Goal: Information Seeking & Learning: Learn about a topic

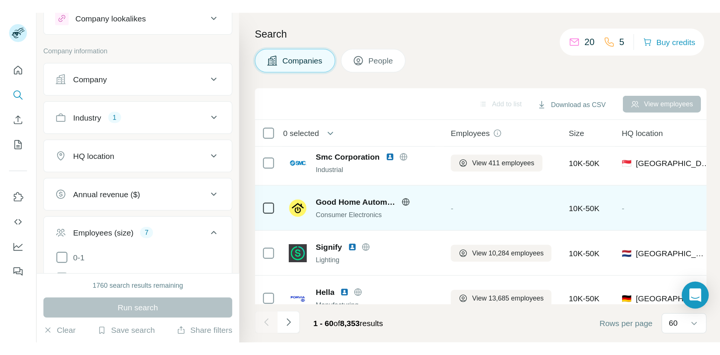
scroll to position [1565, 0]
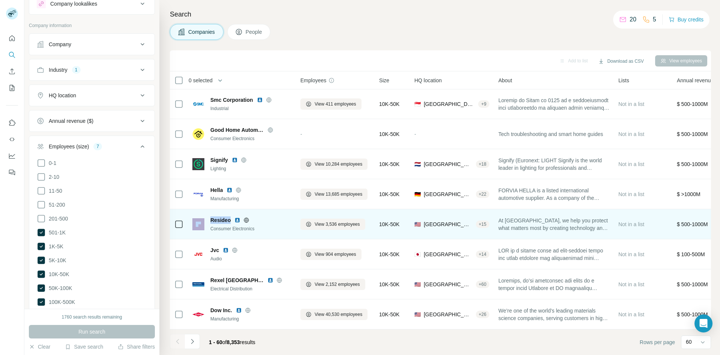
drag, startPoint x: 230, startPoint y: 216, endPoint x: 205, endPoint y: 214, distance: 24.8
click at [205, 216] on div "Resideo Consumer Electronics" at bounding box center [241, 224] width 99 height 16
copy div "Resideo"
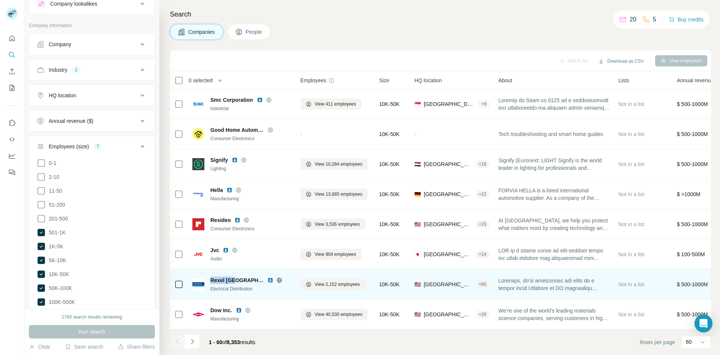
drag, startPoint x: 235, startPoint y: 277, endPoint x: 208, endPoint y: 276, distance: 26.7
click at [208, 219] on div "Rexel USA Electrical Distribution" at bounding box center [241, 284] width 99 height 16
copy span "Rexel [GEOGRAPHIC_DATA]"
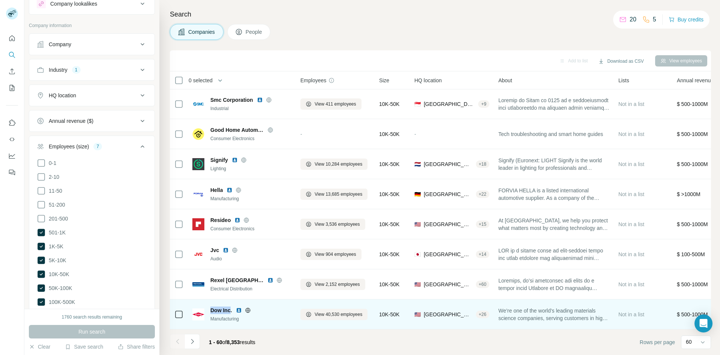
drag, startPoint x: 231, startPoint y: 307, endPoint x: 210, endPoint y: 307, distance: 21.0
click at [210, 219] on div "Dow Inc. Manufacturing" at bounding box center [241, 314] width 99 height 16
copy span "Dow Inc"
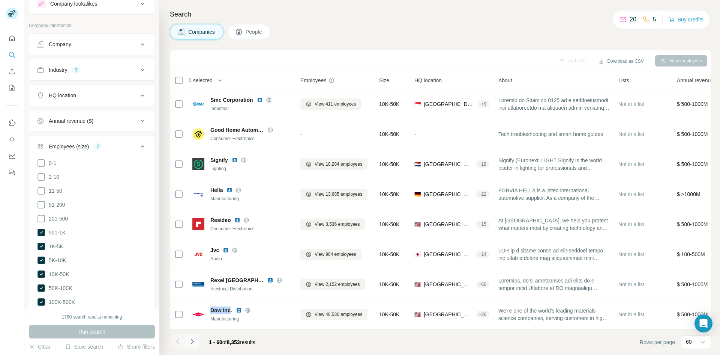
click at [192, 219] on icon "Navigate to next page" at bounding box center [192, 340] width 3 height 5
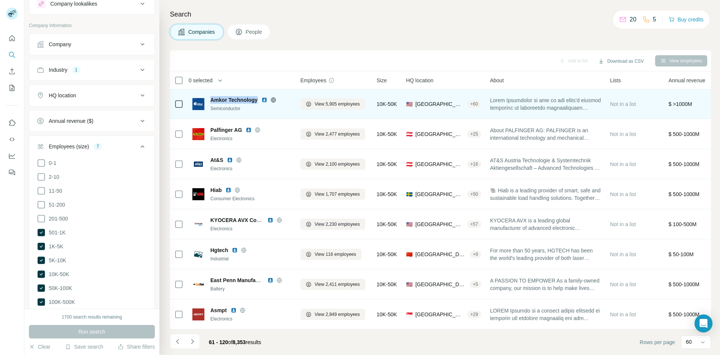
drag, startPoint x: 258, startPoint y: 98, endPoint x: 212, endPoint y: 96, distance: 46.2
click at [212, 96] on span "Amkor Technology" at bounding box center [233, 100] width 47 height 8
copy span "Amkor Technology"
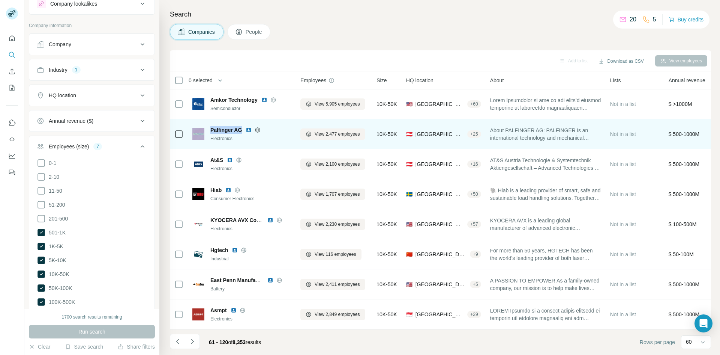
drag, startPoint x: 241, startPoint y: 125, endPoint x: 207, endPoint y: 127, distance: 34.5
click at [207, 127] on div "Palfinger AG Electronics" at bounding box center [241, 134] width 99 height 16
copy div "Palfinger AG"
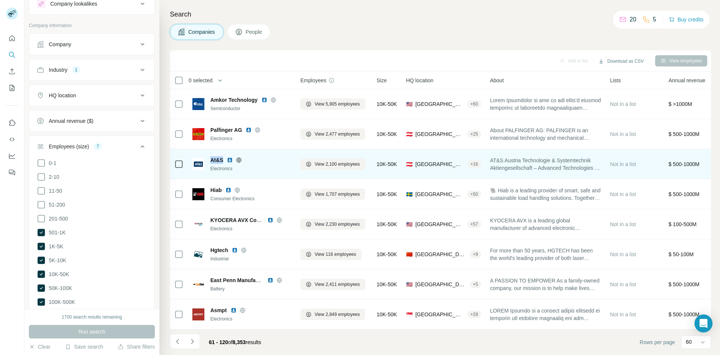
drag, startPoint x: 222, startPoint y: 155, endPoint x: 208, endPoint y: 155, distance: 14.3
click at [208, 156] on div "At&S Electronics" at bounding box center [241, 164] width 99 height 16
copy span "At&S"
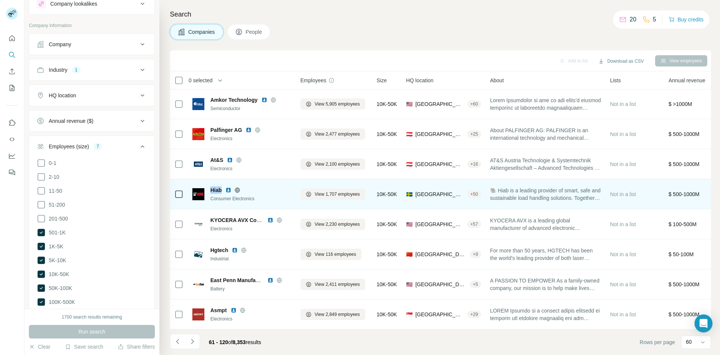
drag, startPoint x: 222, startPoint y: 186, endPoint x: 212, endPoint y: 186, distance: 10.5
click at [212, 186] on div "Hiab" at bounding box center [250, 190] width 81 height 8
copy span "Hiab"
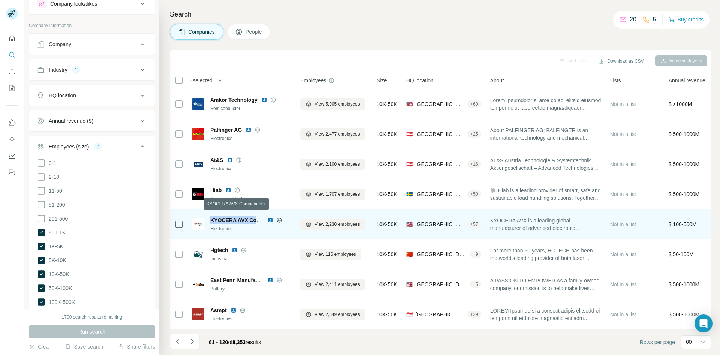
drag, startPoint x: 211, startPoint y: 215, endPoint x: 260, endPoint y: 215, distance: 48.8
click at [260, 217] on span "KYOCERA AVX Components" at bounding box center [245, 220] width 71 height 6
copy span "KYOCERA AVX Com"
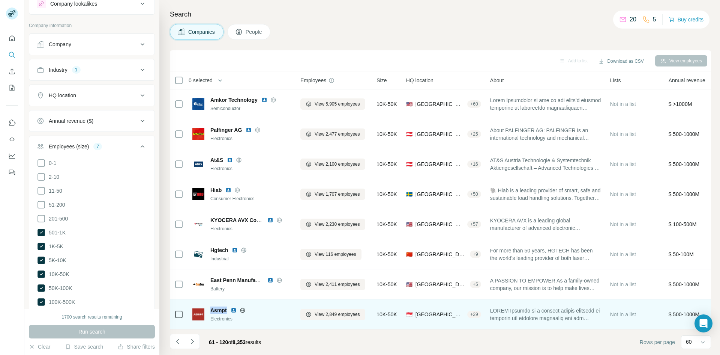
drag, startPoint x: 227, startPoint y: 307, endPoint x: 211, endPoint y: 307, distance: 15.4
click at [211, 219] on span "Asmpt" at bounding box center [218, 310] width 17 height 8
copy span "Asmpt"
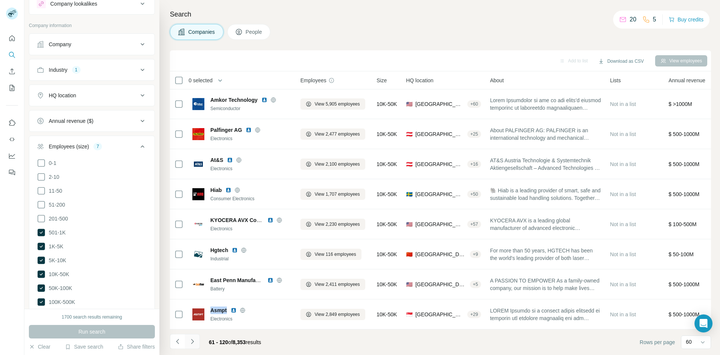
click at [192, 219] on icon "Navigate to next page" at bounding box center [193, 341] width 8 height 8
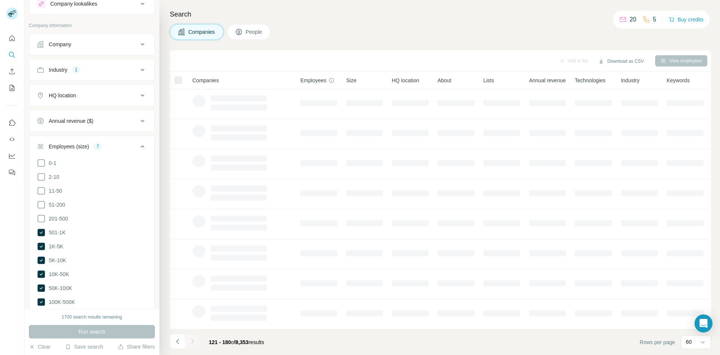
scroll to position [64, 0]
click at [179, 219] on icon "Navigate to previous page" at bounding box center [178, 341] width 8 height 8
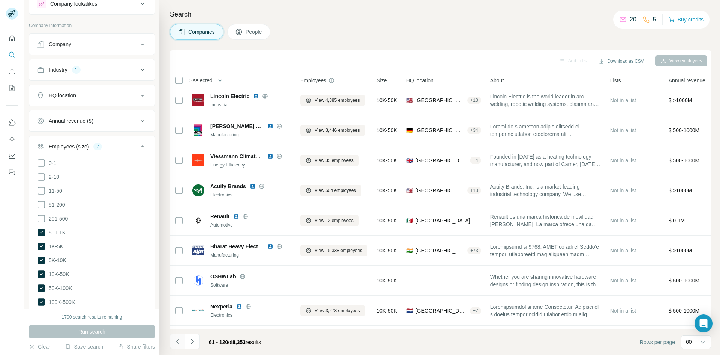
scroll to position [1565, 0]
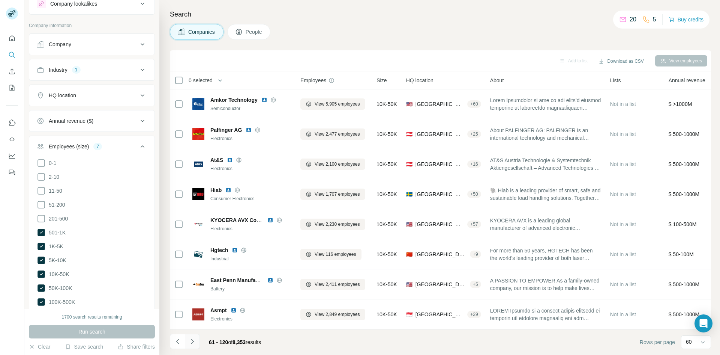
click at [191, 219] on icon "Navigate to next page" at bounding box center [193, 341] width 8 height 8
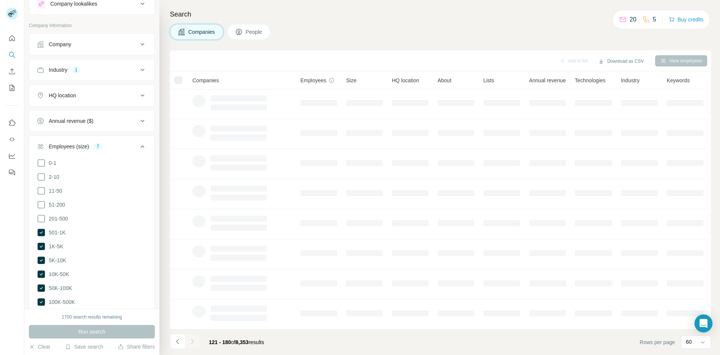
scroll to position [64, 0]
click at [178, 219] on icon "Navigate to previous page" at bounding box center [177, 340] width 3 height 5
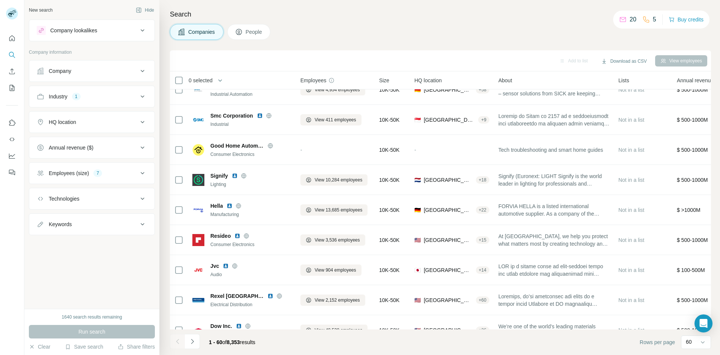
scroll to position [1565, 0]
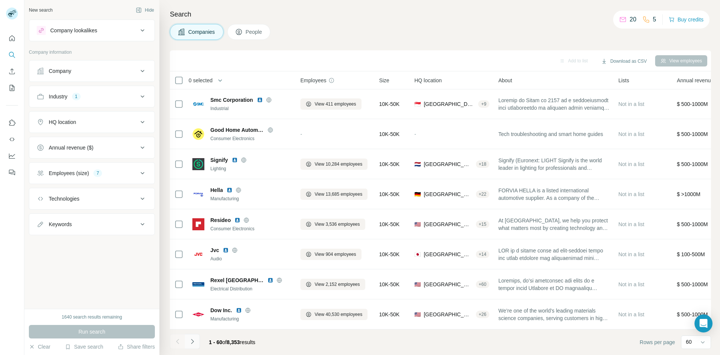
click at [193, 341] on icon "Navigate to next page" at bounding box center [192, 340] width 3 height 5
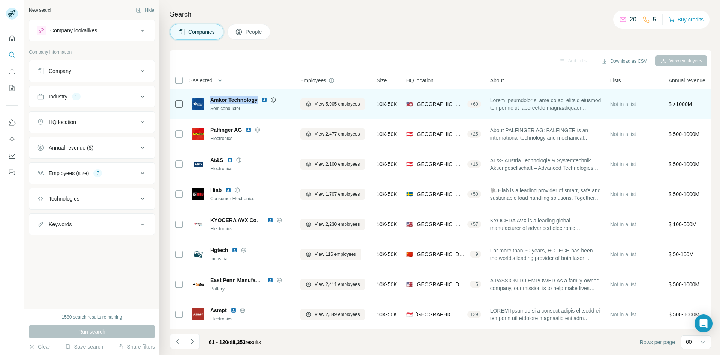
drag, startPoint x: 258, startPoint y: 97, endPoint x: 210, endPoint y: 96, distance: 47.7
click at [210, 96] on span "Amkor Technology" at bounding box center [233, 100] width 47 height 8
copy span "Amkor Technology"
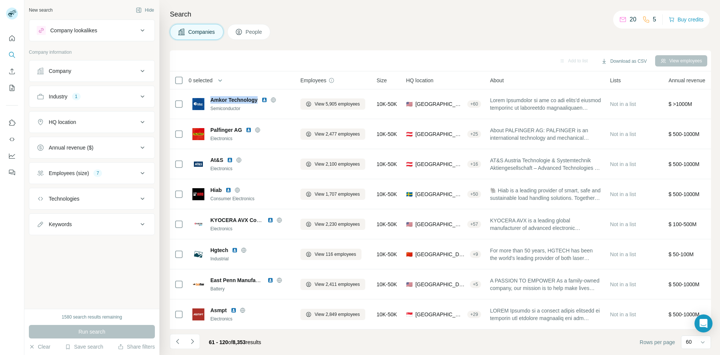
click at [189, 343] on icon "Navigate to next page" at bounding box center [193, 341] width 8 height 8
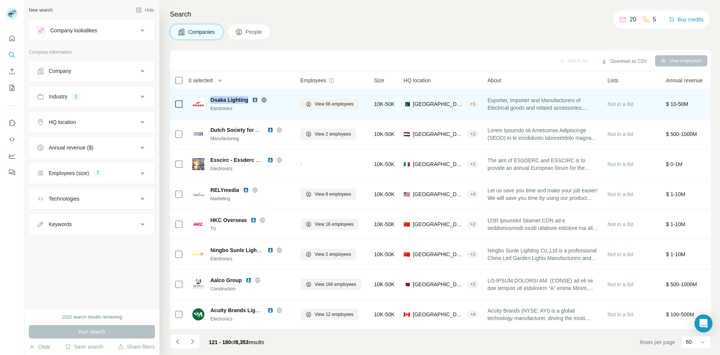
drag, startPoint x: 249, startPoint y: 97, endPoint x: 210, endPoint y: 98, distance: 39.0
click at [210, 98] on div "Osaka Lighting Electronics" at bounding box center [241, 104] width 99 height 16
copy span "Osaka Lighting"
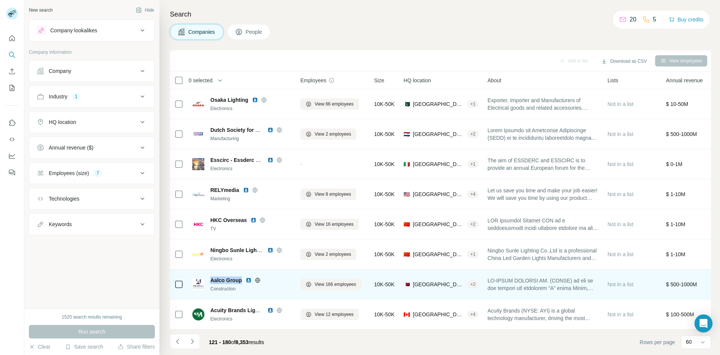
drag, startPoint x: 242, startPoint y: 275, endPoint x: 211, endPoint y: 277, distance: 31.6
click at [211, 277] on div "Aalco Group" at bounding box center [250, 280] width 81 height 8
copy span "Aalco Group"
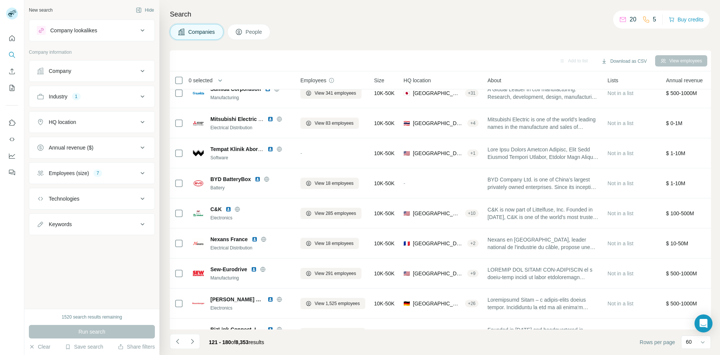
scroll to position [0, 0]
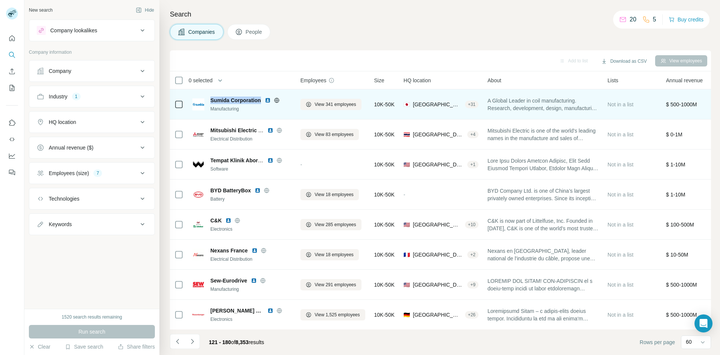
drag, startPoint x: 212, startPoint y: 99, endPoint x: 261, endPoint y: 99, distance: 49.9
click at [261, 99] on div "Sumida Corporation" at bounding box center [250, 100] width 81 height 8
copy span "Sumida Corporation"
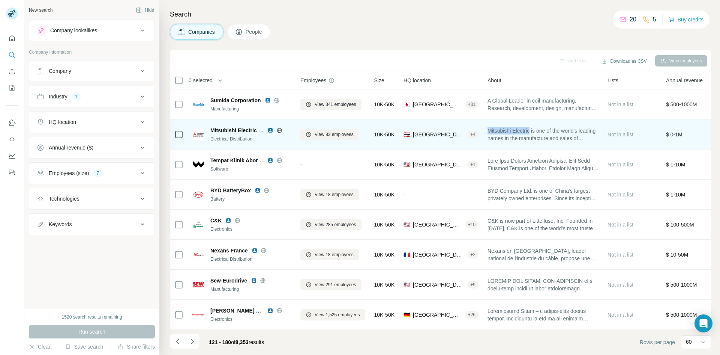
drag, startPoint x: 535, startPoint y: 130, endPoint x: 492, endPoint y: 131, distance: 42.8
click at [492, 131] on span "Mitsubishi Electric is one of the world's leading names in the manufacture and …" at bounding box center [543, 134] width 111 height 15
copy span "Mitsubishi Electric"
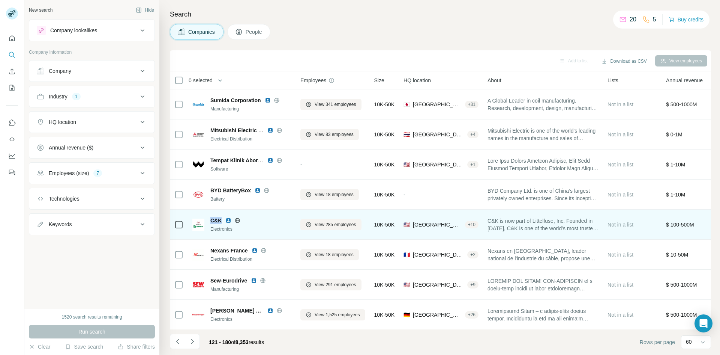
drag, startPoint x: 223, startPoint y: 221, endPoint x: 210, endPoint y: 219, distance: 12.9
click at [210, 219] on div "C&K Electronics" at bounding box center [241, 224] width 99 height 16
copy span "C&K"
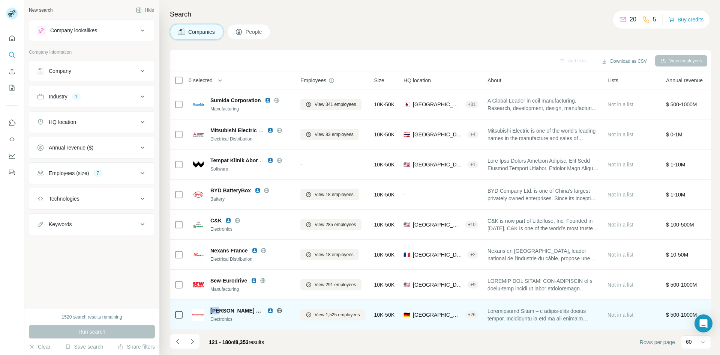
drag, startPoint x: 211, startPoint y: 311, endPoint x: 219, endPoint y: 311, distance: 8.3
click at [219, 311] on span "[PERSON_NAME] Group" at bounding box center [236, 311] width 53 height 8
drag, startPoint x: 491, startPoint y: 309, endPoint x: 537, endPoint y: 309, distance: 46.1
click at [537, 309] on span at bounding box center [543, 314] width 111 height 15
copy span "[PERSON_NAME] 𝗚𝗿𝗼𝘂𝗽 – 𝗮 𝗳𝗮𝗺𝗶𝗹𝘆-𝗼𝘄𝗻𝗲"
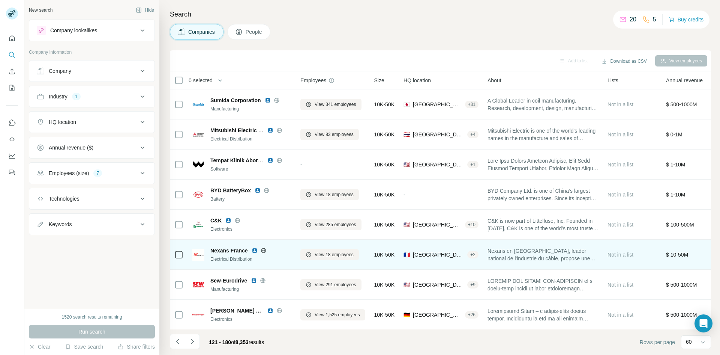
click at [705, 249] on div "$ 10-50M" at bounding box center [691, 254] width 50 height 21
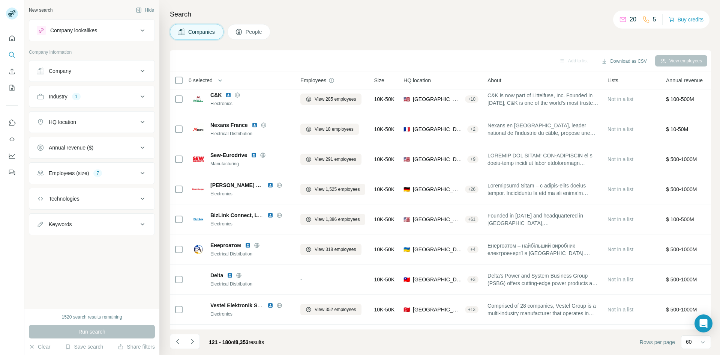
scroll to position [128, 0]
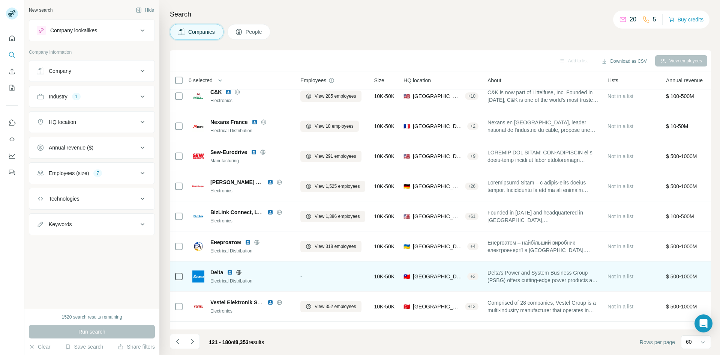
click at [224, 271] on div "Delta" at bounding box center [250, 272] width 81 height 8
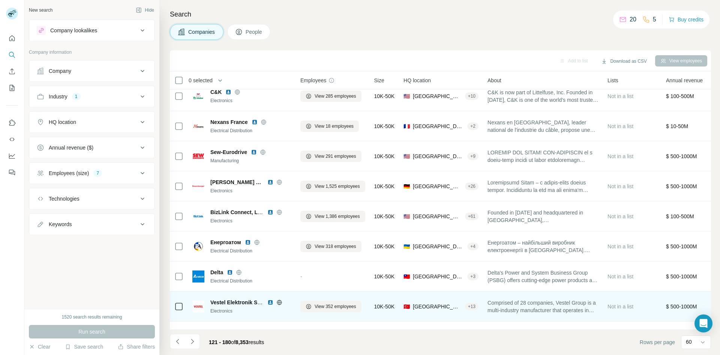
click at [251, 301] on span "Vestel Elektronik Sanayi Ve Ticaret A.Ş." at bounding box center [259, 302] width 98 height 6
drag, startPoint x: 253, startPoint y: 302, endPoint x: 211, endPoint y: 301, distance: 42.4
click at [211, 301] on span "Vestel Elektronik Sanayi Ve Ticaret A.Ş." at bounding box center [259, 302] width 98 height 6
copy span "Vestel Elektronik"
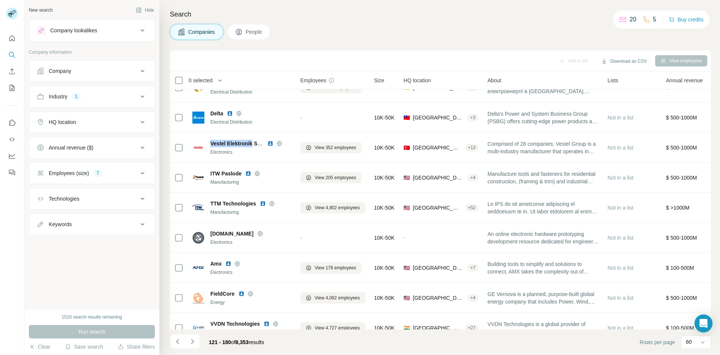
scroll to position [323, 0]
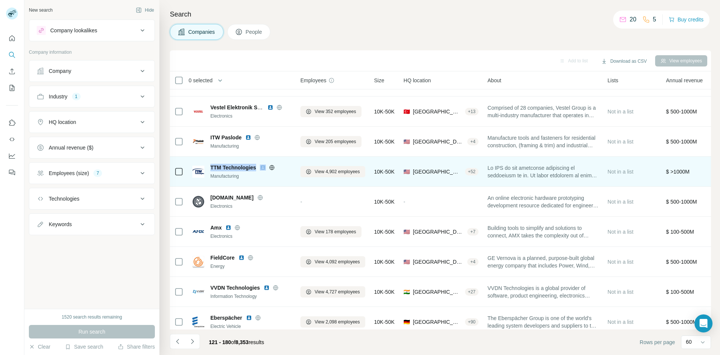
drag, startPoint x: 210, startPoint y: 165, endPoint x: 260, endPoint y: 167, distance: 49.2
click at [260, 167] on div "TTM Technologies" at bounding box center [250, 168] width 81 height 8
copy span "TTM Technologies"
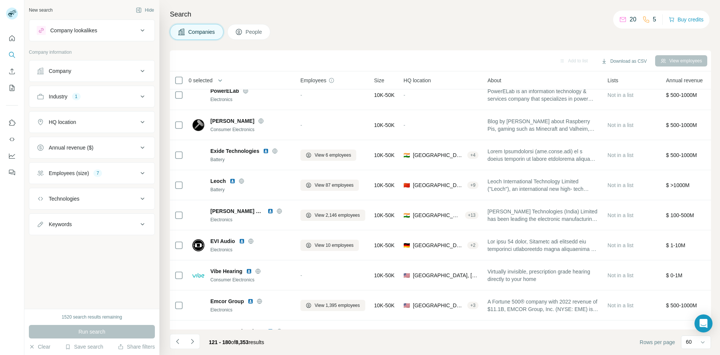
scroll to position [757, 0]
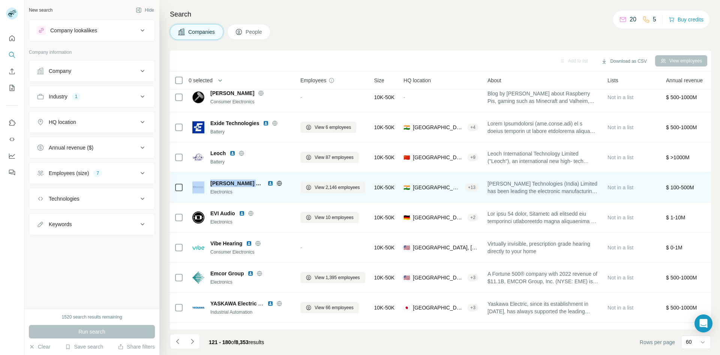
drag, startPoint x: 260, startPoint y: 183, endPoint x: 203, endPoint y: 185, distance: 56.7
click at [203, 185] on div "[PERSON_NAME] Technologies Electronics" at bounding box center [241, 187] width 99 height 16
copy div "[PERSON_NAME] Technologies"
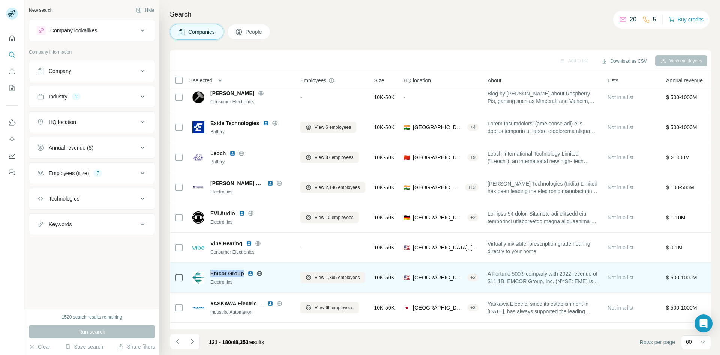
drag, startPoint x: 243, startPoint y: 274, endPoint x: 209, endPoint y: 274, distance: 34.1
click at [209, 274] on div "Emcor Group Electronics" at bounding box center [241, 277] width 99 height 16
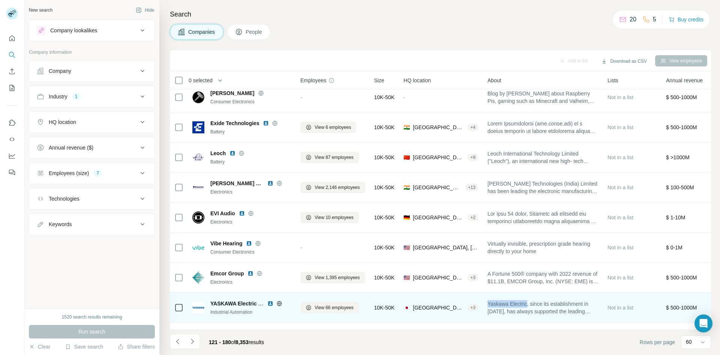
drag, startPoint x: 492, startPoint y: 303, endPoint x: 533, endPoint y: 302, distance: 40.9
click at [533, 302] on span "Yaskawa Electric, since its establishment in [DATE], has always supported the l…" at bounding box center [543, 307] width 111 height 15
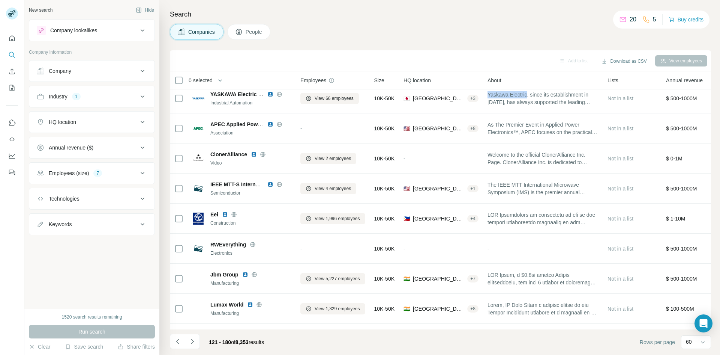
scroll to position [972, 0]
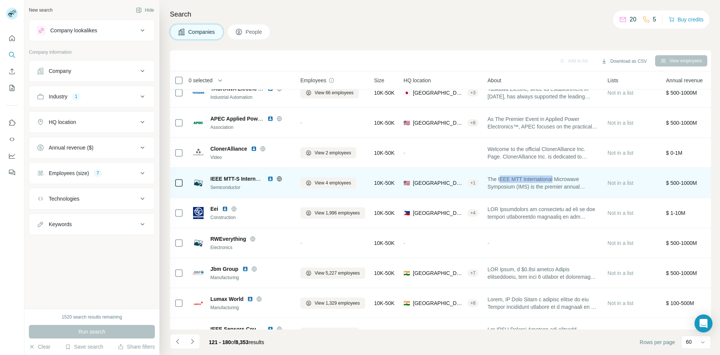
drag, startPoint x: 503, startPoint y: 180, endPoint x: 558, endPoint y: 182, distance: 54.8
click at [558, 182] on span "The IEEE MTT International Microwave Symposium (IMS) is the premier annual inte…" at bounding box center [543, 182] width 111 height 15
drag, startPoint x: 533, startPoint y: 188, endPoint x: 502, endPoint y: 180, distance: 31.9
click at [502, 180] on span "The IEEE MTT International Microwave Symposium (IMS) is the premier annual inte…" at bounding box center [543, 182] width 111 height 15
drag, startPoint x: 509, startPoint y: 180, endPoint x: 509, endPoint y: 176, distance: 4.5
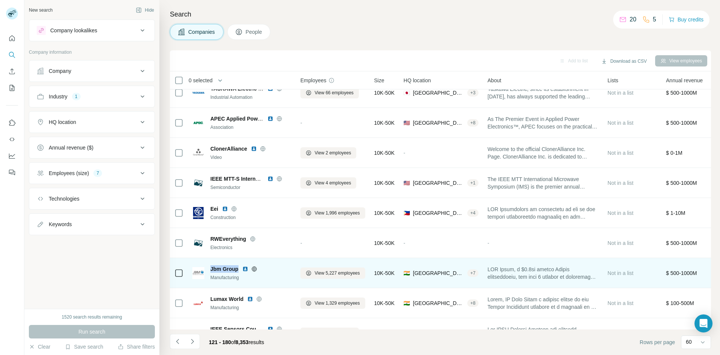
drag, startPoint x: 238, startPoint y: 269, endPoint x: 210, endPoint y: 268, distance: 27.4
click at [210, 268] on span "Jbm Group" at bounding box center [224, 269] width 28 height 8
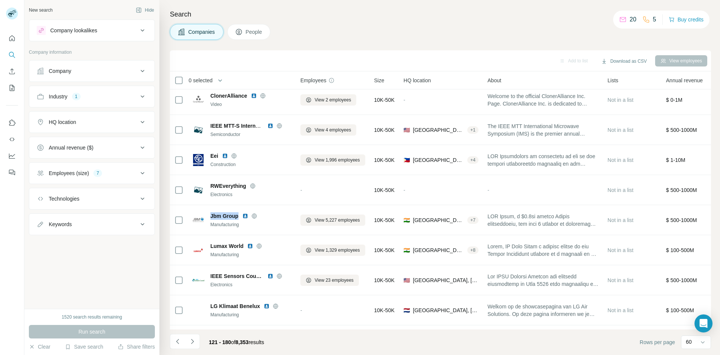
scroll to position [1050, 0]
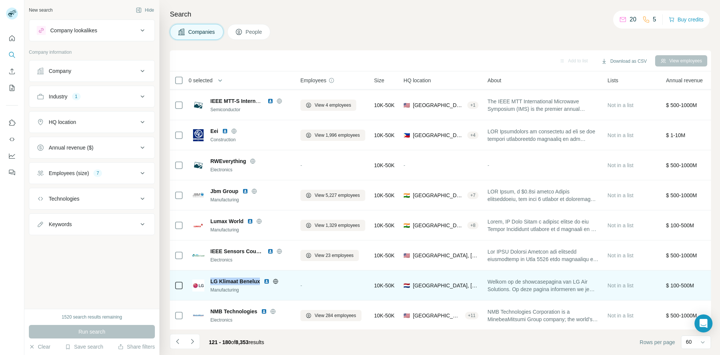
drag, startPoint x: 210, startPoint y: 281, endPoint x: 259, endPoint y: 281, distance: 48.4
click at [259, 281] on span "LG Klimaat Benelux" at bounding box center [235, 281] width 50 height 8
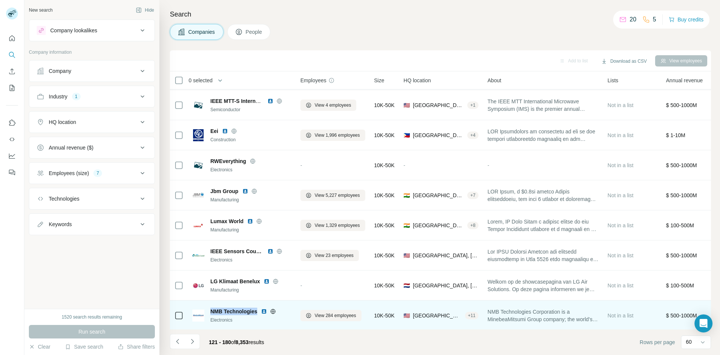
drag, startPoint x: 257, startPoint y: 312, endPoint x: 208, endPoint y: 313, distance: 49.1
click at [208, 313] on div "NMB Technologies Electronics" at bounding box center [241, 315] width 99 height 16
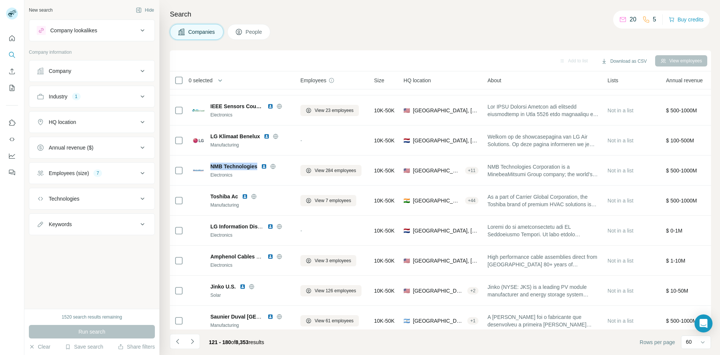
scroll to position [1203, 0]
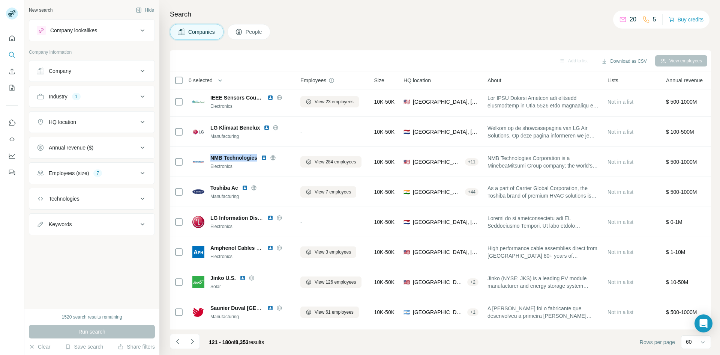
click at [129, 123] on div "HQ location" at bounding box center [87, 122] width 101 height 8
click at [136, 69] on div "Company" at bounding box center [87, 71] width 101 height 8
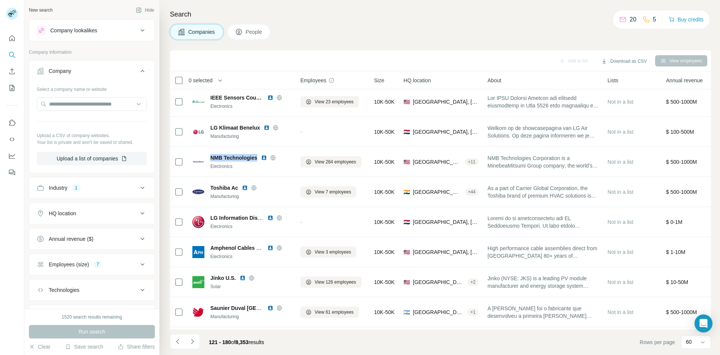
click at [138, 69] on icon at bounding box center [142, 70] width 9 height 9
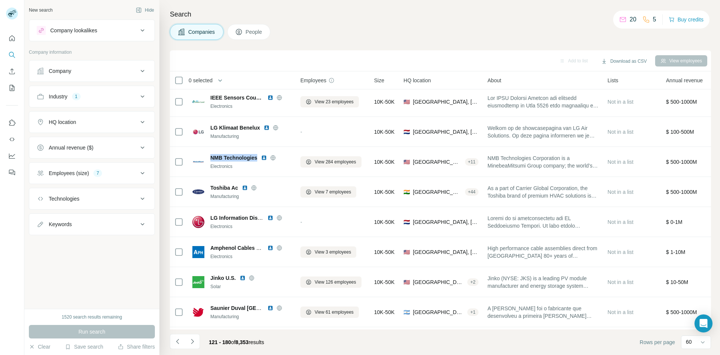
click at [140, 198] on icon at bounding box center [142, 198] width 9 height 9
click at [255, 63] on div "Add to list Download as CSV View employees" at bounding box center [441, 60] width 534 height 13
click at [103, 151] on div "Annual revenue ($)" at bounding box center [87, 148] width 101 height 8
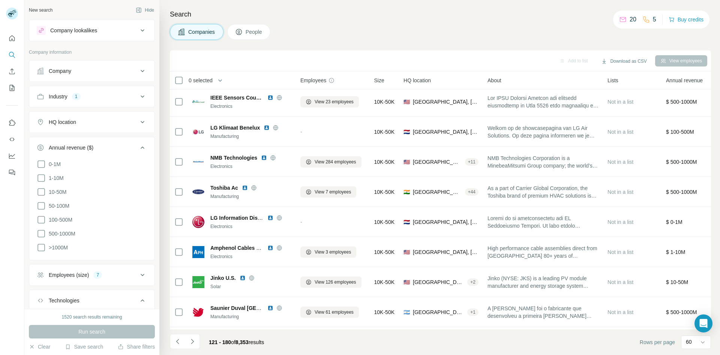
click at [102, 150] on div "Annual revenue ($)" at bounding box center [87, 148] width 101 height 8
click at [140, 252] on button "Keywords" at bounding box center [91, 246] width 125 height 18
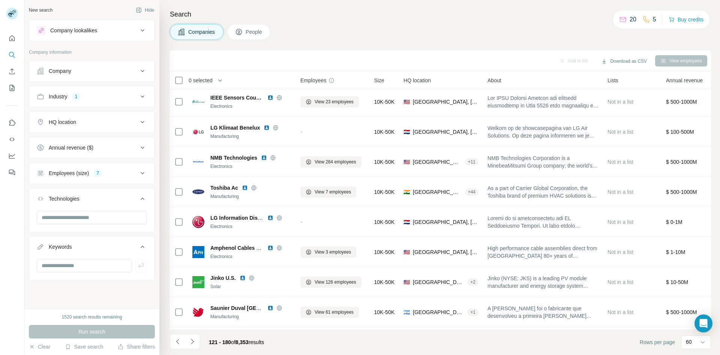
click at [140, 252] on button "Keywords" at bounding box center [91, 247] width 125 height 21
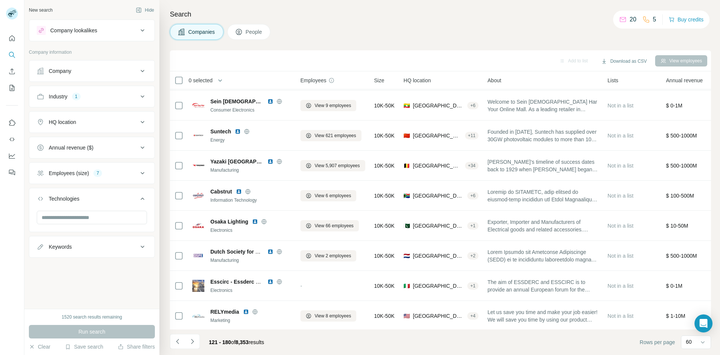
scroll to position [1451, 0]
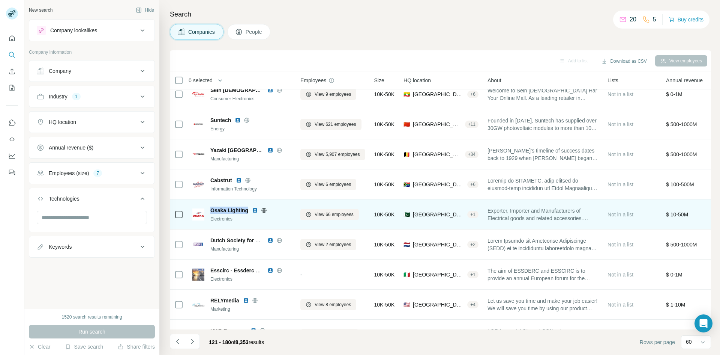
drag, startPoint x: 210, startPoint y: 209, endPoint x: 249, endPoint y: 209, distance: 38.6
click at [249, 209] on div "Osaka Lighting Electronics" at bounding box center [241, 214] width 99 height 16
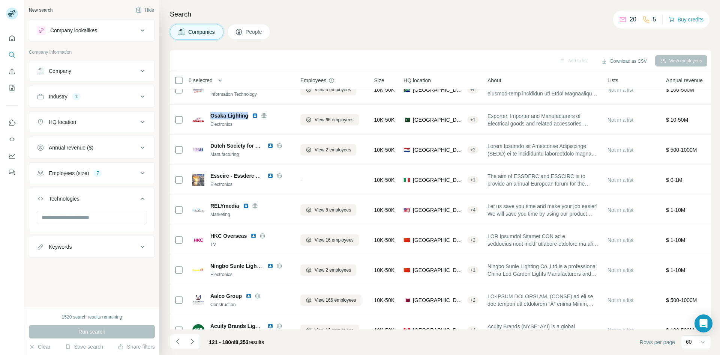
scroll to position [1565, 0]
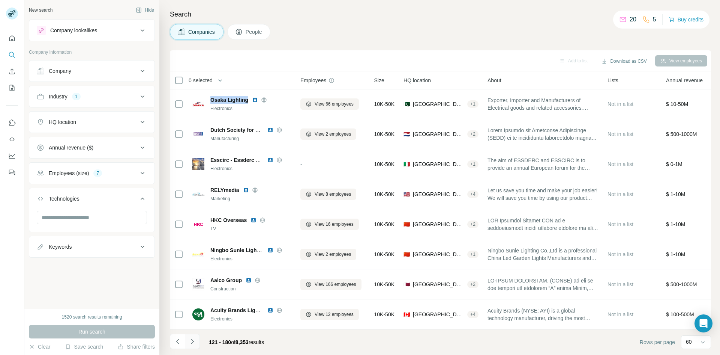
click at [193, 341] on icon "Navigate to next page" at bounding box center [192, 340] width 3 height 5
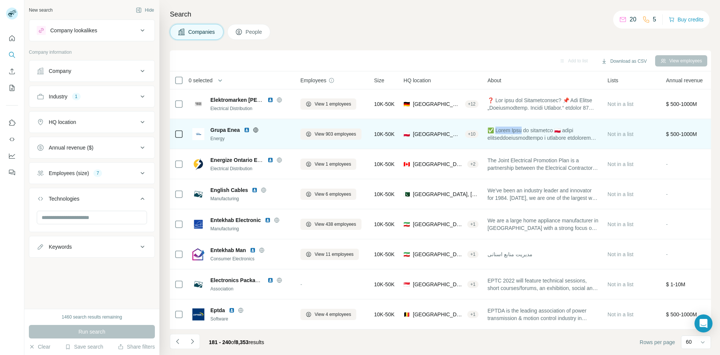
drag, startPoint x: 528, startPoint y: 128, endPoint x: 500, endPoint y: 128, distance: 27.8
click at [500, 128] on span at bounding box center [543, 133] width 111 height 15
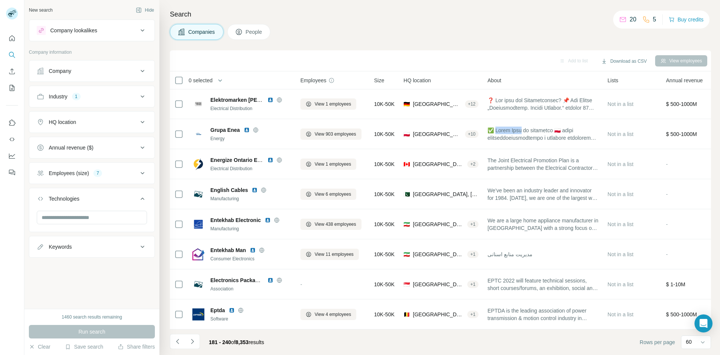
click at [123, 120] on div "HQ location" at bounding box center [87, 122] width 101 height 8
click at [76, 139] on input "text" at bounding box center [92, 141] width 110 height 14
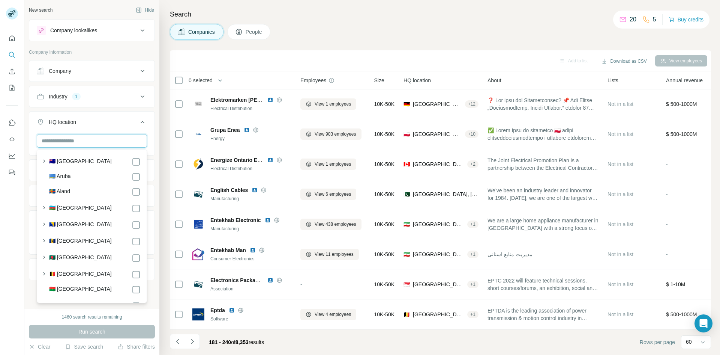
scroll to position [11, 0]
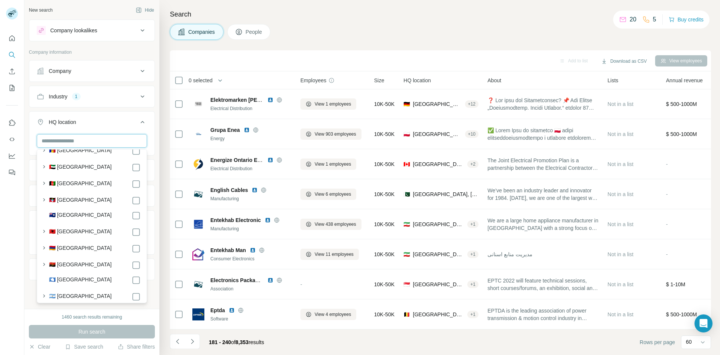
click at [71, 143] on input "text" at bounding box center [92, 141] width 110 height 14
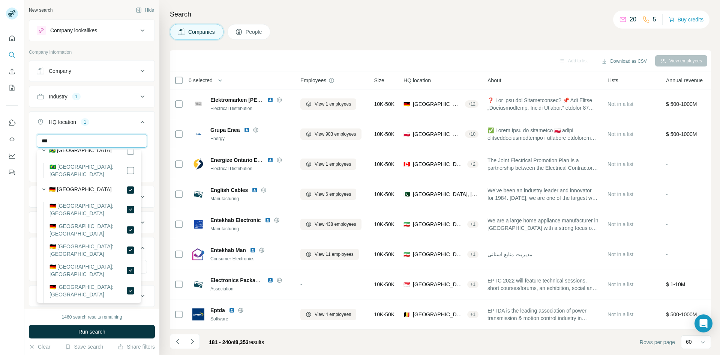
drag, startPoint x: 62, startPoint y: 144, endPoint x: 32, endPoint y: 146, distance: 29.7
click at [32, 146] on div "*** [GEOGRAPHIC_DATA] Clear all" at bounding box center [91, 157] width 125 height 46
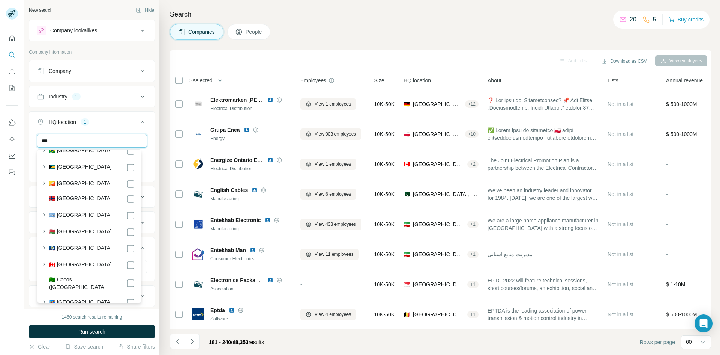
scroll to position [289, 0]
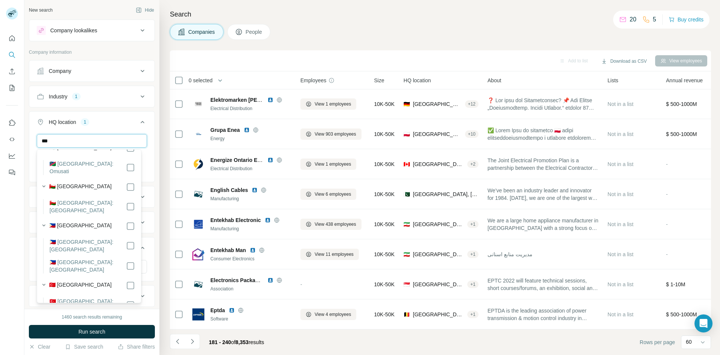
type input "***"
drag, startPoint x: 57, startPoint y: 143, endPoint x: 36, endPoint y: 141, distance: 20.8
click at [36, 141] on div "*** [GEOGRAPHIC_DATA] Clear all" at bounding box center [91, 157] width 125 height 46
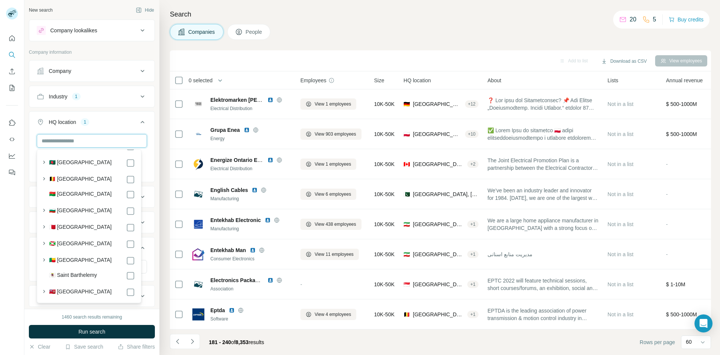
scroll to position [2810, 0]
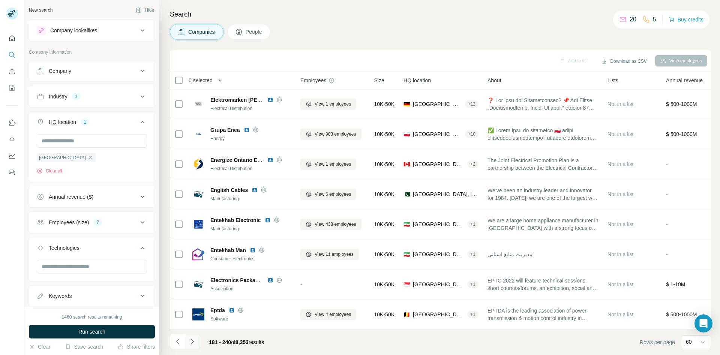
click at [190, 337] on icon "Navigate to next page" at bounding box center [193, 341] width 8 height 8
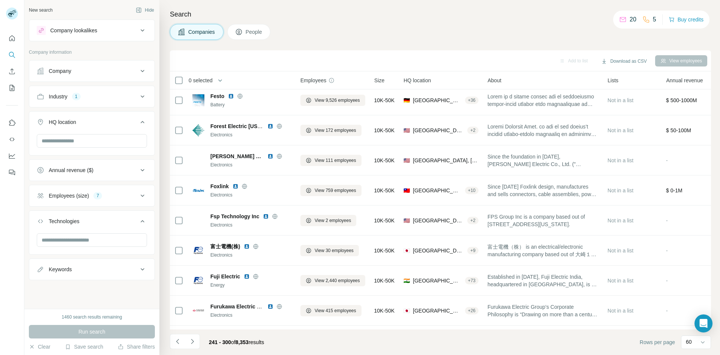
scroll to position [1565, 0]
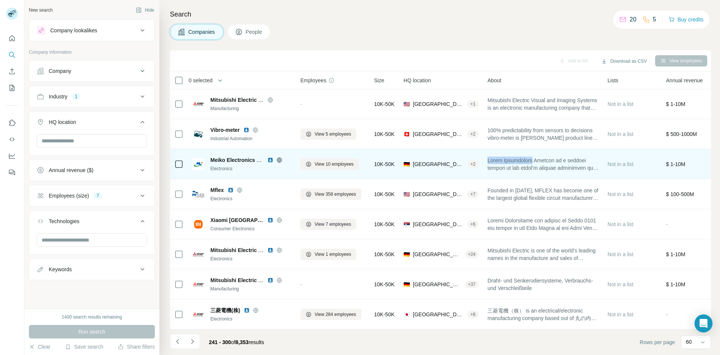
drag, startPoint x: 523, startPoint y: 156, endPoint x: 536, endPoint y: 157, distance: 12.8
click at [536, 157] on span at bounding box center [543, 163] width 111 height 15
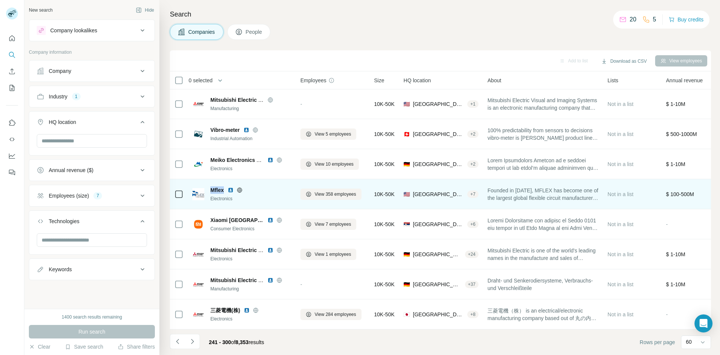
drag, startPoint x: 225, startPoint y: 185, endPoint x: 208, endPoint y: 185, distance: 17.3
click at [208, 186] on div "Mflex Electronics" at bounding box center [241, 194] width 99 height 16
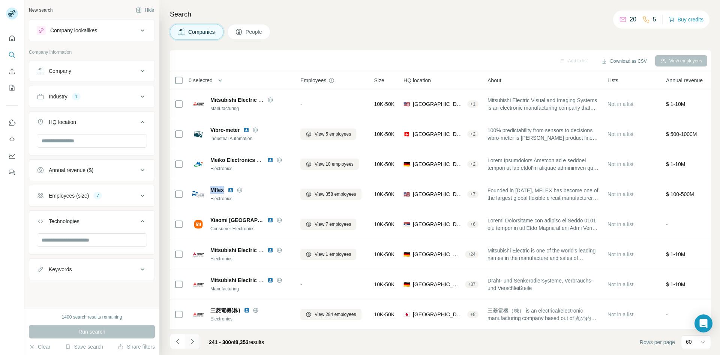
click at [192, 338] on icon "Navigate to next page" at bounding box center [193, 341] width 8 height 8
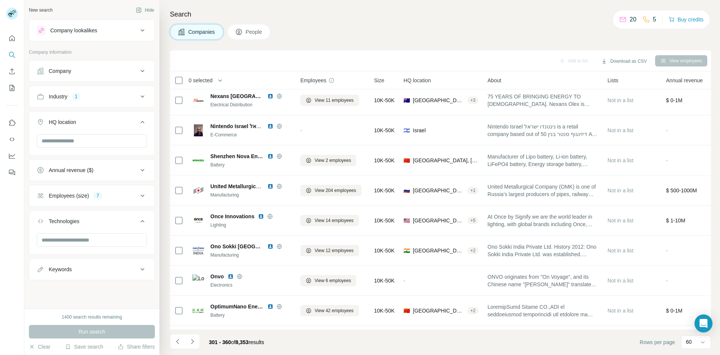
scroll to position [1565, 0]
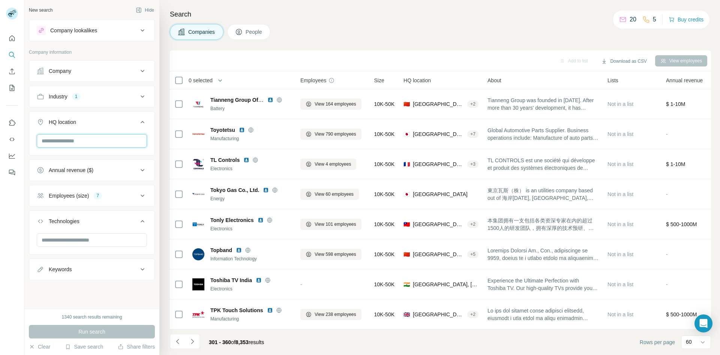
click at [80, 139] on input "text" at bounding box center [92, 141] width 110 height 14
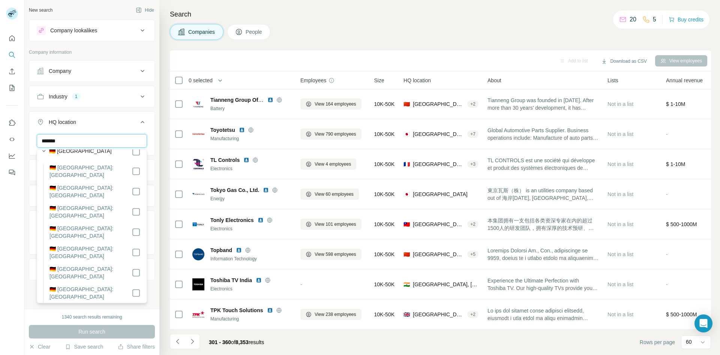
scroll to position [0, 0]
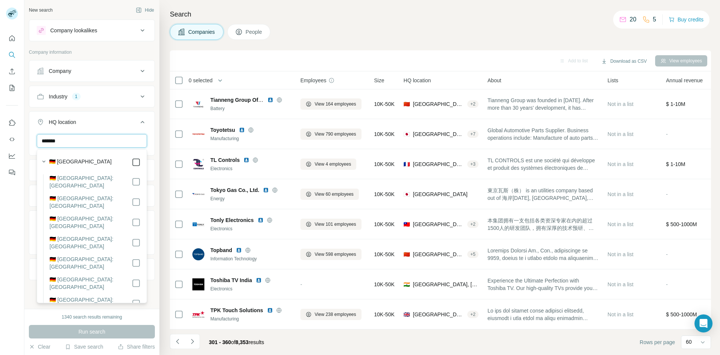
type input "*******"
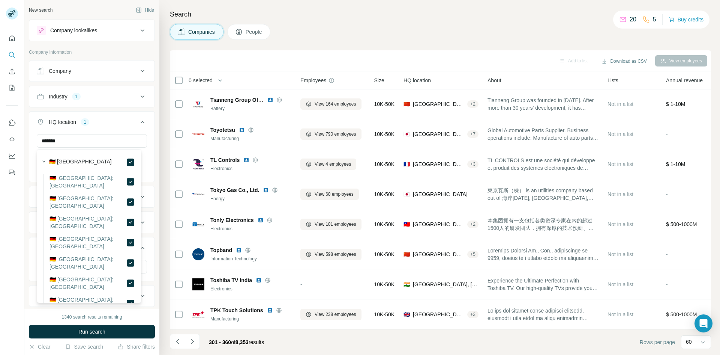
click at [88, 331] on span "Run search" at bounding box center [91, 332] width 27 height 8
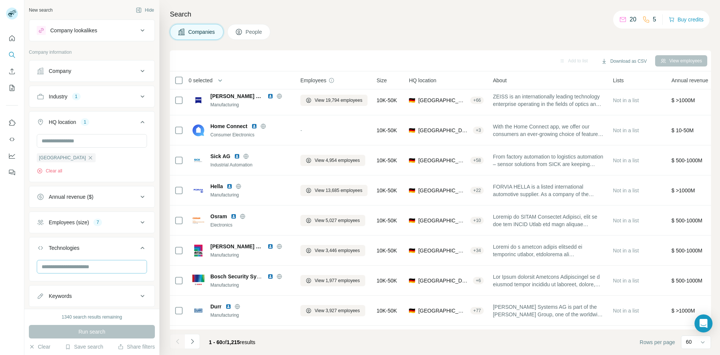
scroll to position [1565, 0]
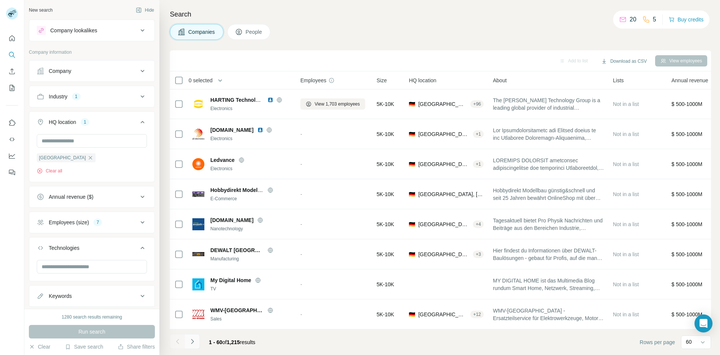
click at [193, 342] on icon "Navigate to next page" at bounding box center [192, 340] width 3 height 5
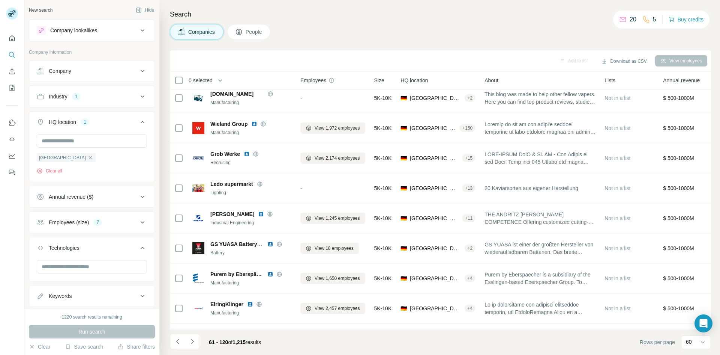
scroll to position [14, 0]
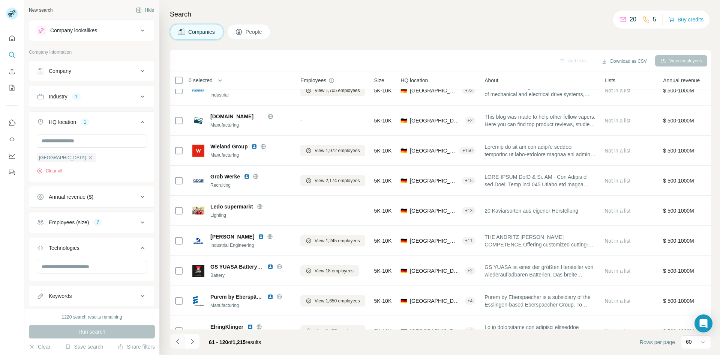
click at [178, 344] on icon "Navigate to previous page" at bounding box center [178, 341] width 8 height 8
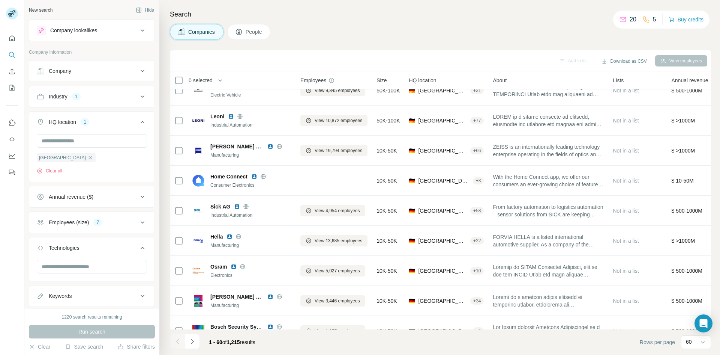
scroll to position [0, 0]
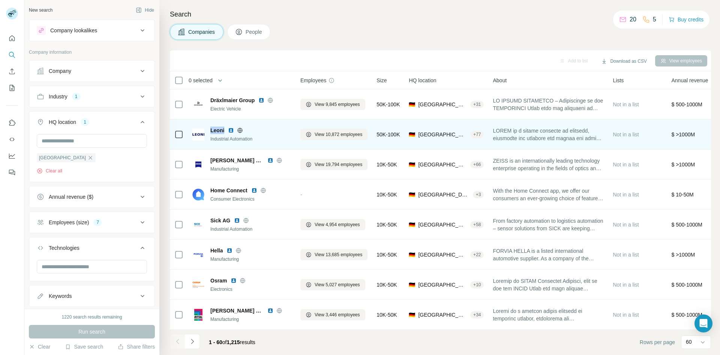
drag, startPoint x: 224, startPoint y: 129, endPoint x: 211, endPoint y: 129, distance: 13.5
click at [211, 129] on div "Leoni" at bounding box center [250, 130] width 81 height 8
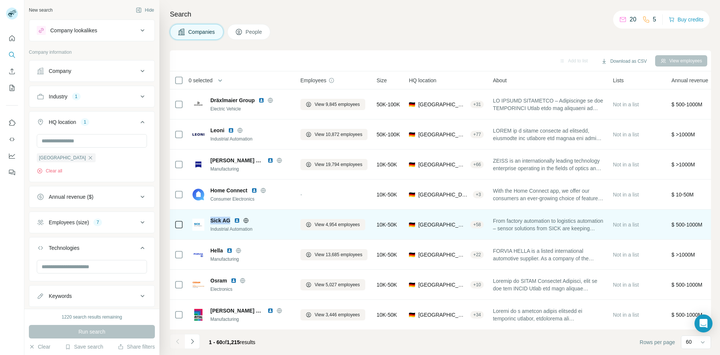
drag, startPoint x: 232, startPoint y: 219, endPoint x: 211, endPoint y: 220, distance: 20.6
click at [211, 220] on div "Sick AG" at bounding box center [250, 220] width 81 height 8
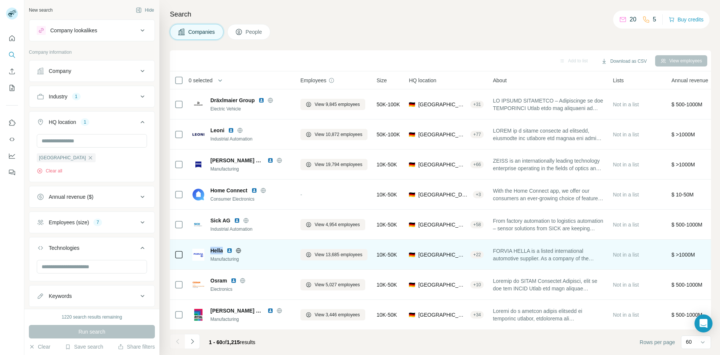
drag, startPoint x: 222, startPoint y: 250, endPoint x: 210, endPoint y: 249, distance: 12.4
click at [210, 249] on div "Hella Manufacturing" at bounding box center [241, 254] width 99 height 16
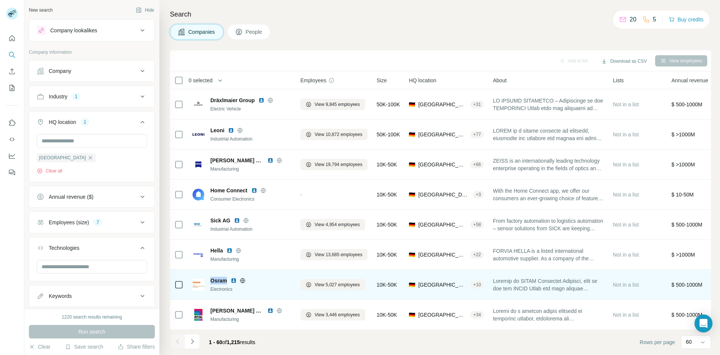
drag, startPoint x: 228, startPoint y: 281, endPoint x: 211, endPoint y: 281, distance: 16.9
click at [211, 281] on div "Osram" at bounding box center [250, 281] width 81 height 8
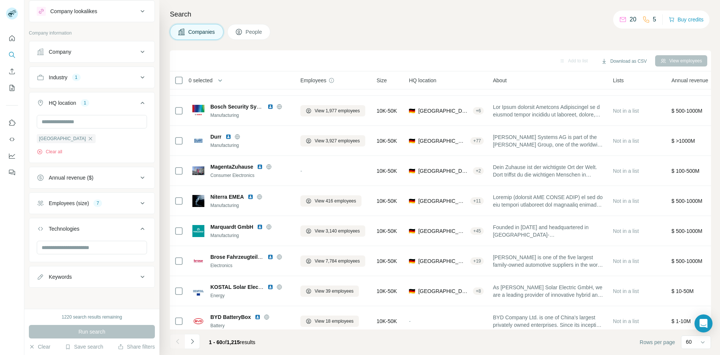
scroll to position [237, 0]
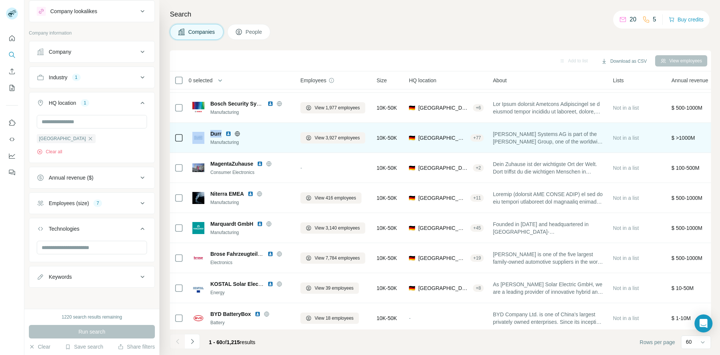
drag, startPoint x: 221, startPoint y: 132, endPoint x: 204, endPoint y: 134, distance: 17.3
click at [204, 134] on div "[PERSON_NAME] Manufacturing" at bounding box center [241, 138] width 99 height 16
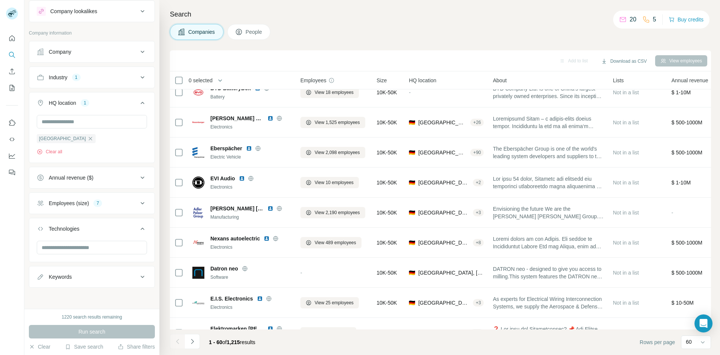
scroll to position [465, 0]
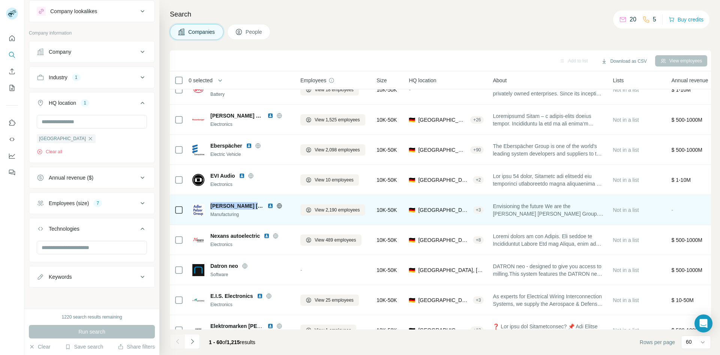
drag, startPoint x: 210, startPoint y: 206, endPoint x: 258, endPoint y: 207, distance: 48.0
click at [258, 207] on div "[PERSON_NAME] [PERSON_NAME] Group Manufacturing" at bounding box center [241, 210] width 99 height 16
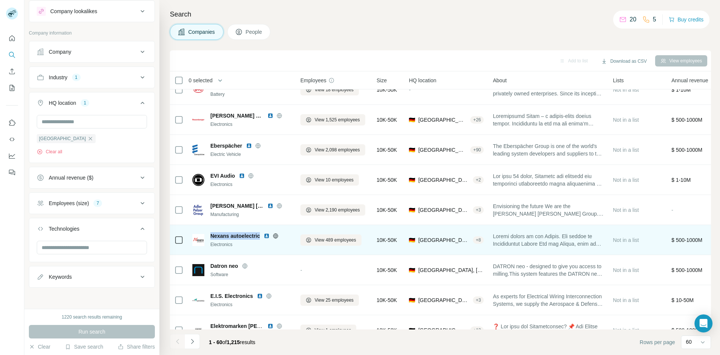
drag, startPoint x: 211, startPoint y: 235, endPoint x: 262, endPoint y: 236, distance: 51.4
click at [262, 236] on div "Nexans autoelectric" at bounding box center [250, 236] width 81 height 8
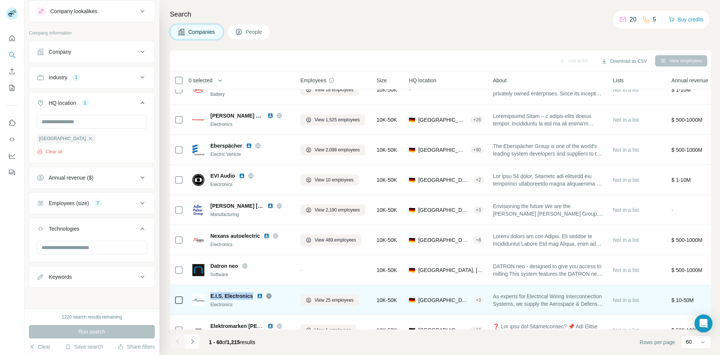
drag, startPoint x: 252, startPoint y: 295, endPoint x: 211, endPoint y: 294, distance: 40.5
click at [211, 294] on span "E.I.S. Electronics" at bounding box center [231, 296] width 43 height 8
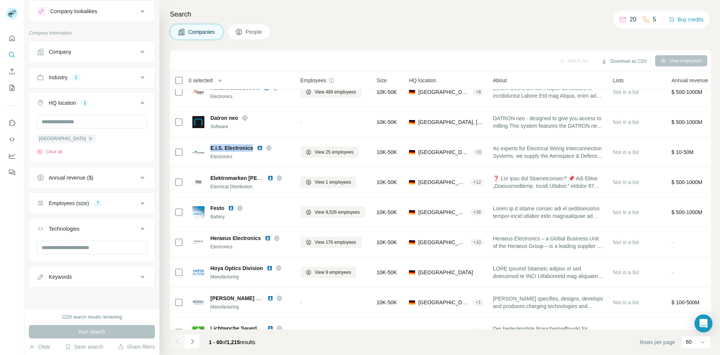
scroll to position [615, 0]
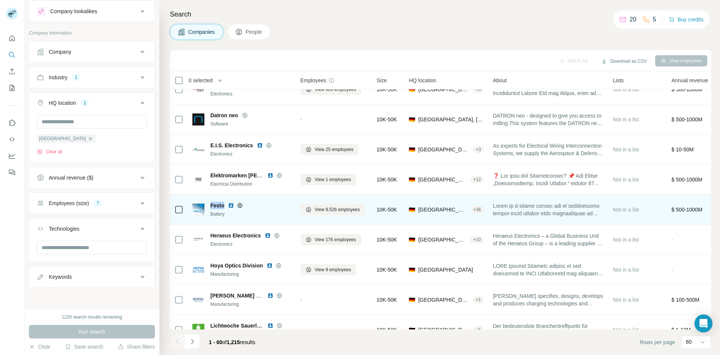
drag, startPoint x: 223, startPoint y: 205, endPoint x: 209, endPoint y: 205, distance: 13.9
click at [209, 205] on div "Festo Battery" at bounding box center [241, 209] width 99 height 16
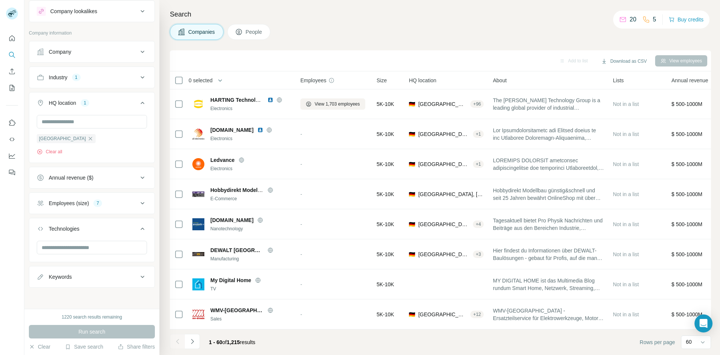
scroll to position [1465, 0]
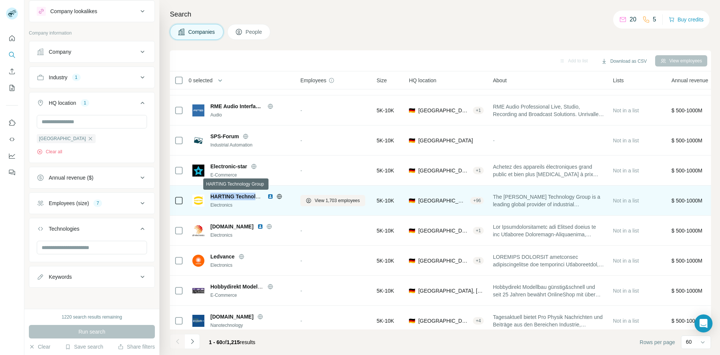
drag, startPoint x: 210, startPoint y: 195, endPoint x: 260, endPoint y: 199, distance: 50.4
click at [260, 199] on div "[PERSON_NAME] Technology Group Electronics" at bounding box center [241, 200] width 99 height 16
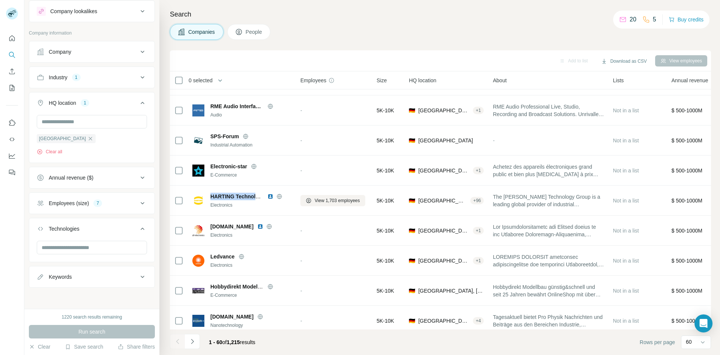
scroll to position [1565, 0]
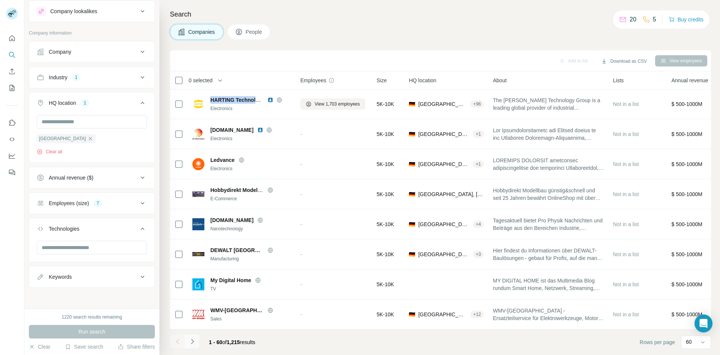
click at [194, 340] on icon "Navigate to next page" at bounding box center [193, 341] width 8 height 8
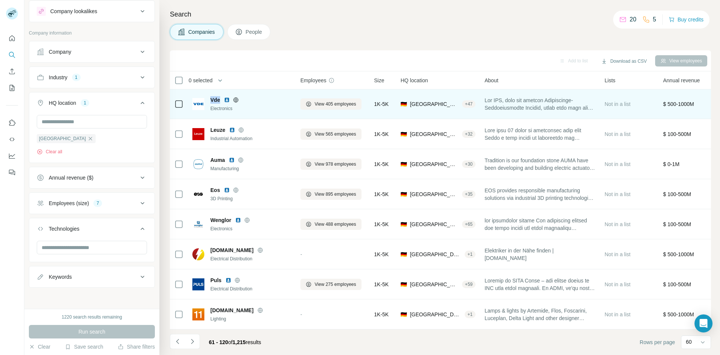
drag, startPoint x: 219, startPoint y: 95, endPoint x: 209, endPoint y: 96, distance: 10.9
click at [209, 96] on div "Vde Electronics" at bounding box center [241, 104] width 99 height 16
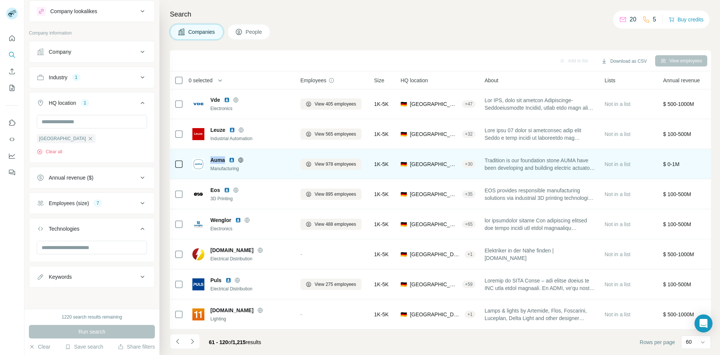
drag, startPoint x: 226, startPoint y: 158, endPoint x: 210, endPoint y: 157, distance: 15.8
click at [210, 157] on div "Auma" at bounding box center [250, 160] width 81 height 8
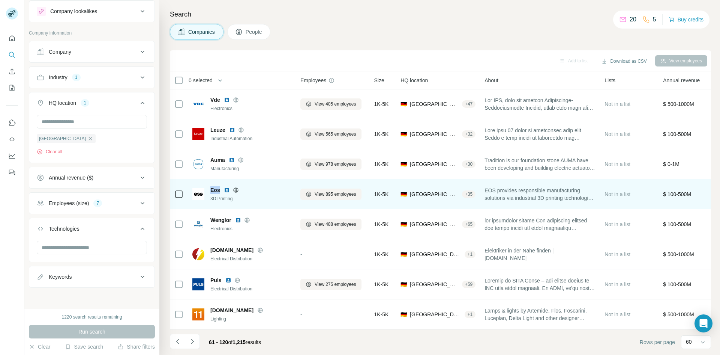
drag, startPoint x: 219, startPoint y: 187, endPoint x: 209, endPoint y: 186, distance: 9.4
click at [209, 186] on div "Eos 3D Printing" at bounding box center [241, 194] width 99 height 16
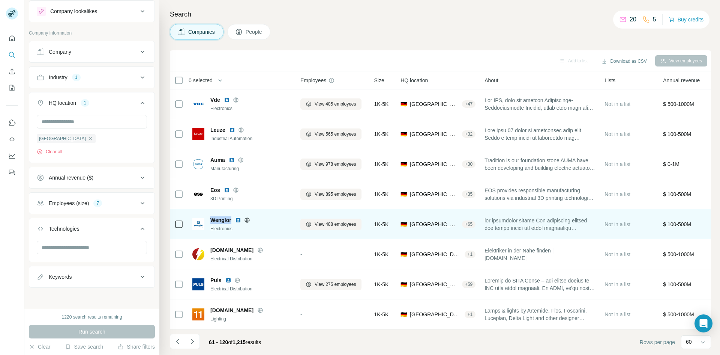
drag, startPoint x: 233, startPoint y: 218, endPoint x: 212, endPoint y: 218, distance: 21.0
click at [212, 218] on div "Wenglor" at bounding box center [250, 220] width 81 height 8
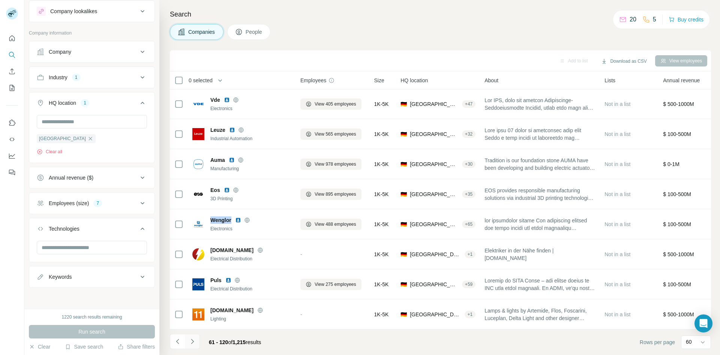
click at [193, 340] on icon "Navigate to next page" at bounding box center [193, 341] width 8 height 8
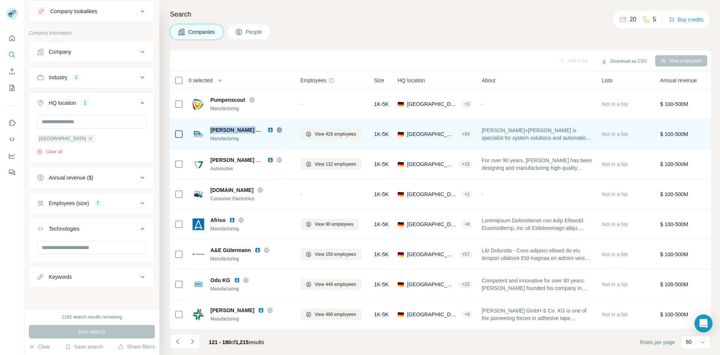
drag, startPoint x: 262, startPoint y: 125, endPoint x: 212, endPoint y: 126, distance: 49.9
click at [212, 126] on div "[PERSON_NAME] AND [PERSON_NAME]" at bounding box center [250, 130] width 81 height 8
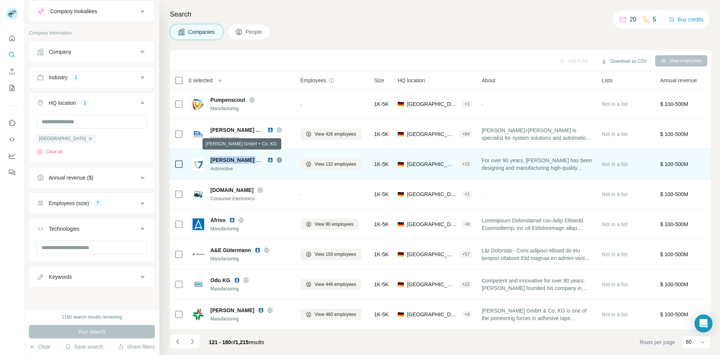
drag, startPoint x: 259, startPoint y: 156, endPoint x: 212, endPoint y: 159, distance: 47.8
click at [212, 159] on div "[PERSON_NAME] GmbH + Co. KG" at bounding box center [236, 160] width 53 height 8
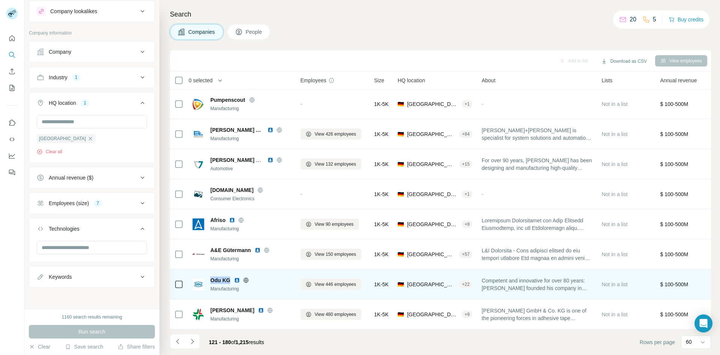
drag, startPoint x: 229, startPoint y: 277, endPoint x: 208, endPoint y: 274, distance: 21.2
click at [208, 276] on div "Odu KG Manufacturing" at bounding box center [241, 284] width 99 height 16
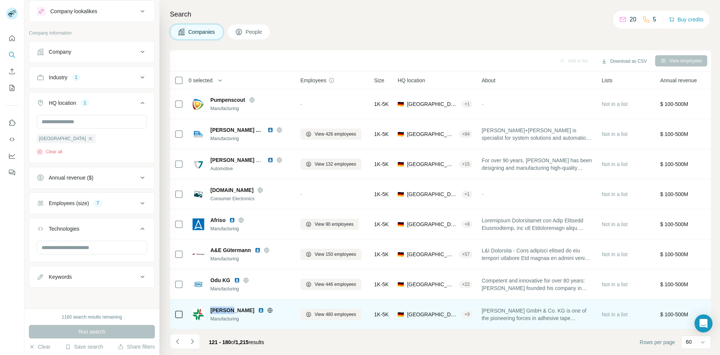
drag, startPoint x: 233, startPoint y: 307, endPoint x: 210, endPoint y: 307, distance: 23.3
click at [210, 307] on div "[PERSON_NAME] Manufacturing" at bounding box center [241, 314] width 99 height 16
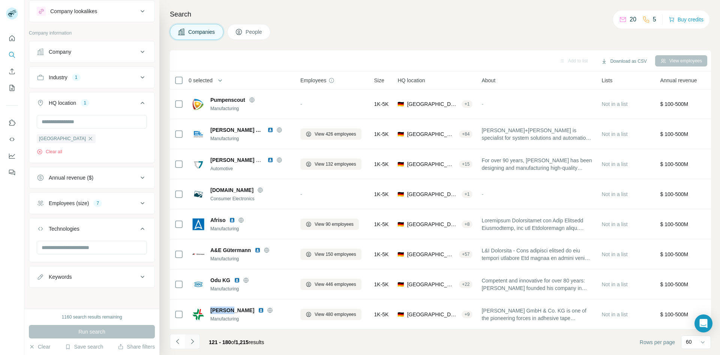
click at [194, 342] on icon "Navigate to next page" at bounding box center [193, 341] width 8 height 8
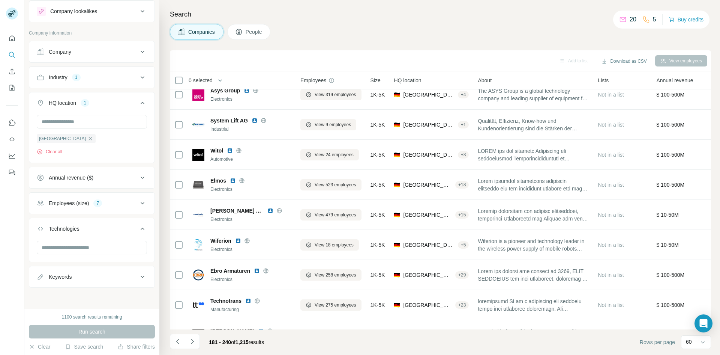
scroll to position [0, 0]
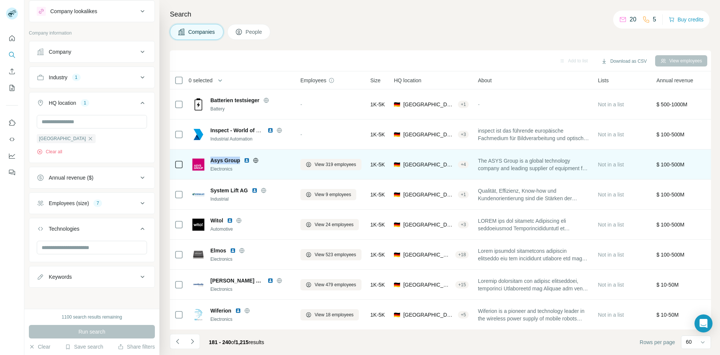
drag, startPoint x: 239, startPoint y: 160, endPoint x: 212, endPoint y: 162, distance: 26.8
click at [212, 162] on span "Asys Group" at bounding box center [225, 160] width 30 height 8
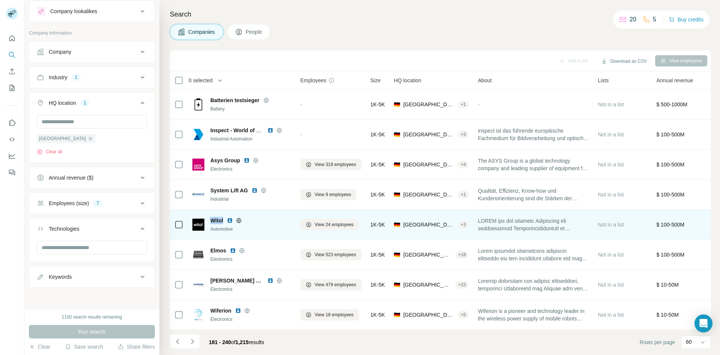
drag, startPoint x: 225, startPoint y: 219, endPoint x: 208, endPoint y: 219, distance: 16.9
click at [208, 219] on div "Witol Automotive" at bounding box center [241, 224] width 99 height 16
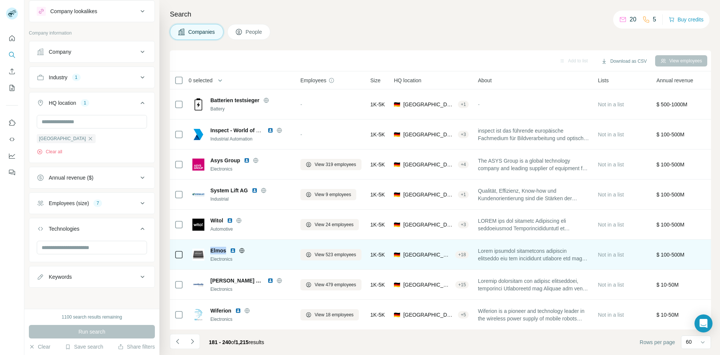
drag, startPoint x: 227, startPoint y: 250, endPoint x: 211, endPoint y: 250, distance: 15.8
click at [211, 250] on div "Elmos" at bounding box center [250, 250] width 81 height 8
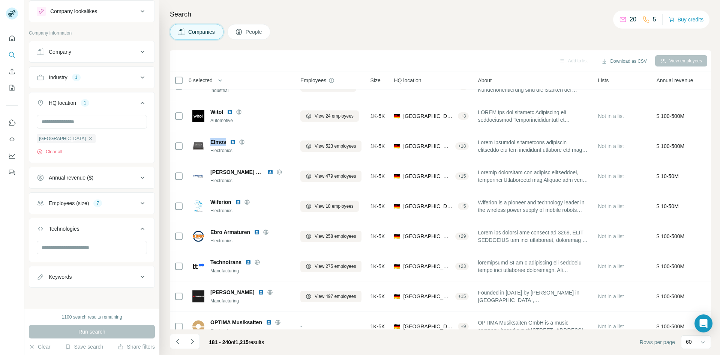
scroll to position [134, 0]
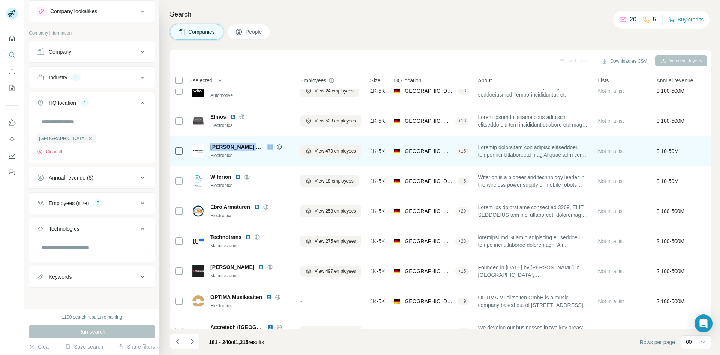
drag, startPoint x: 212, startPoint y: 147, endPoint x: 266, endPoint y: 148, distance: 54.0
click at [266, 148] on div "[PERSON_NAME] Technologies" at bounding box center [250, 147] width 81 height 8
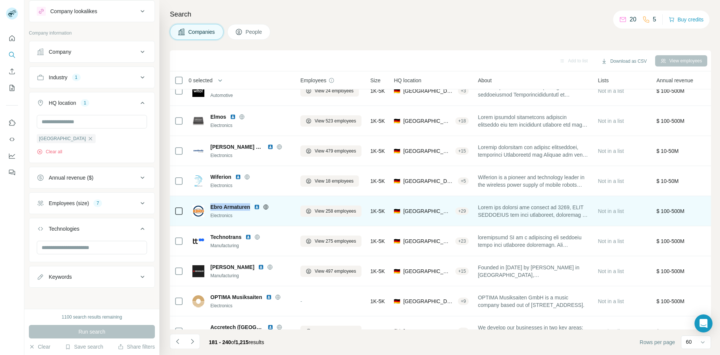
drag, startPoint x: 242, startPoint y: 204, endPoint x: 211, endPoint y: 205, distance: 30.4
click at [211, 205] on div "Ebro Armaturen" at bounding box center [250, 207] width 81 height 8
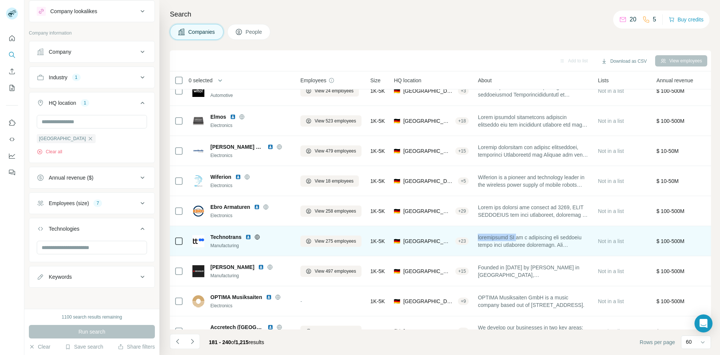
drag, startPoint x: 520, startPoint y: 238, endPoint x: 481, endPoint y: 237, distance: 38.3
click at [481, 237] on span at bounding box center [533, 240] width 111 height 15
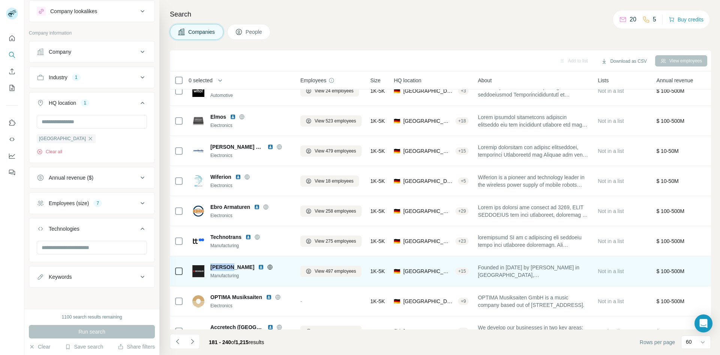
drag, startPoint x: 232, startPoint y: 266, endPoint x: 209, endPoint y: 269, distance: 23.8
click at [209, 269] on div "[PERSON_NAME] Manufacturing" at bounding box center [241, 271] width 99 height 16
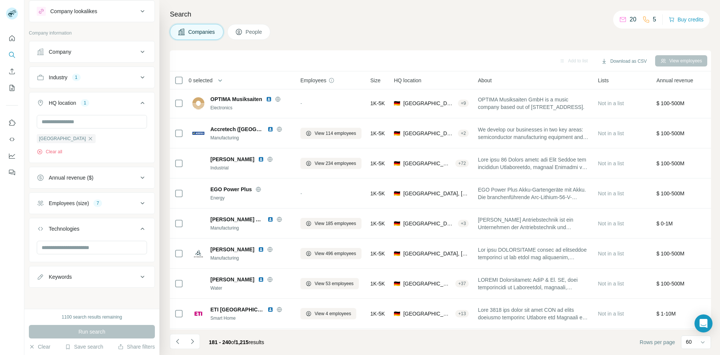
scroll to position [340, 0]
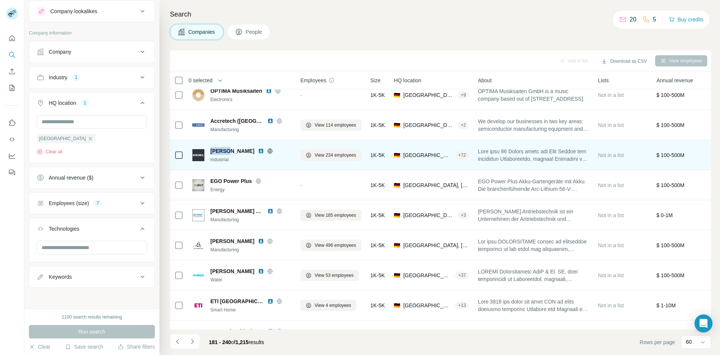
drag, startPoint x: 227, startPoint y: 150, endPoint x: 210, endPoint y: 153, distance: 16.8
click at [210, 153] on div "[PERSON_NAME] Industrial" at bounding box center [241, 155] width 99 height 16
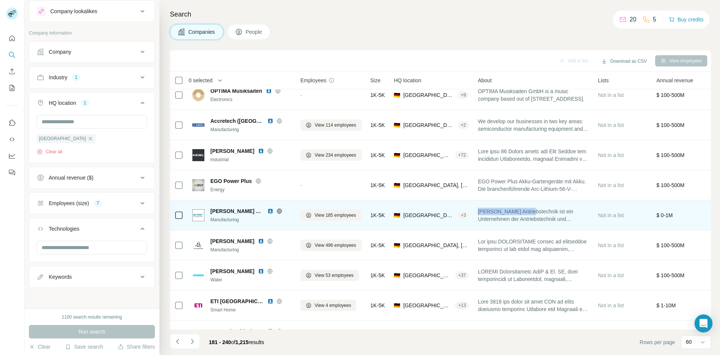
drag, startPoint x: 534, startPoint y: 212, endPoint x: 482, endPoint y: 213, distance: 51.8
click at [482, 213] on span "[PERSON_NAME] Antriebstechnik ist ein Unternehmen der Antriebstechnik und Herst…" at bounding box center [533, 214] width 111 height 15
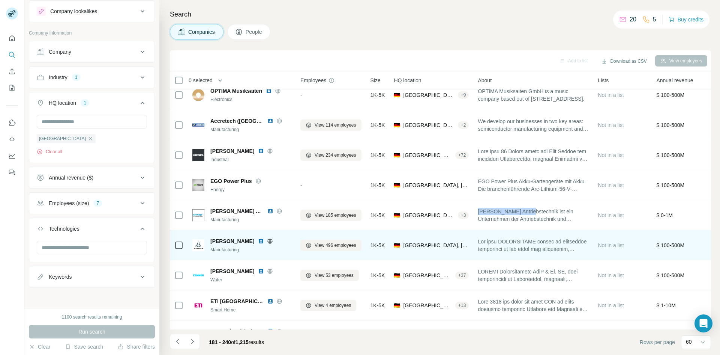
drag, startPoint x: 248, startPoint y: 239, endPoint x: 212, endPoint y: 239, distance: 36.0
click at [212, 239] on div "[PERSON_NAME]" at bounding box center [250, 241] width 81 height 8
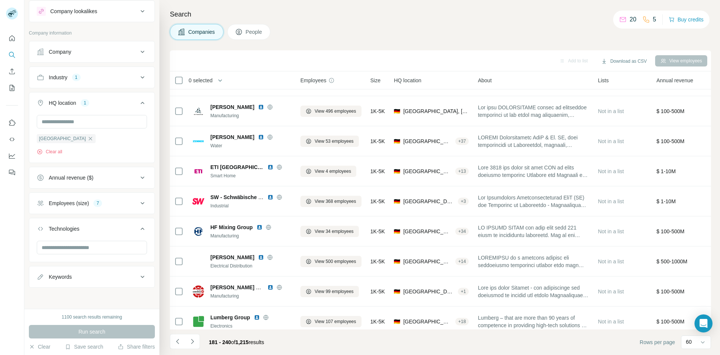
scroll to position [498, 0]
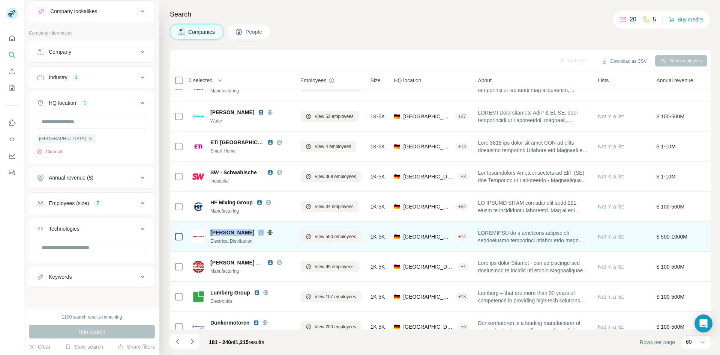
drag, startPoint x: 235, startPoint y: 234, endPoint x: 212, endPoint y: 234, distance: 23.3
click at [212, 234] on div "[PERSON_NAME]" at bounding box center [250, 232] width 81 height 8
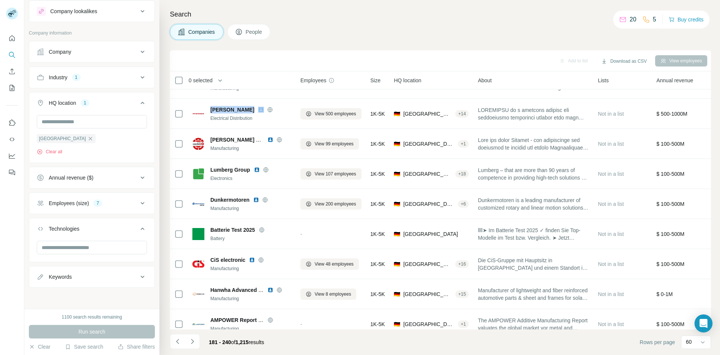
scroll to position [624, 0]
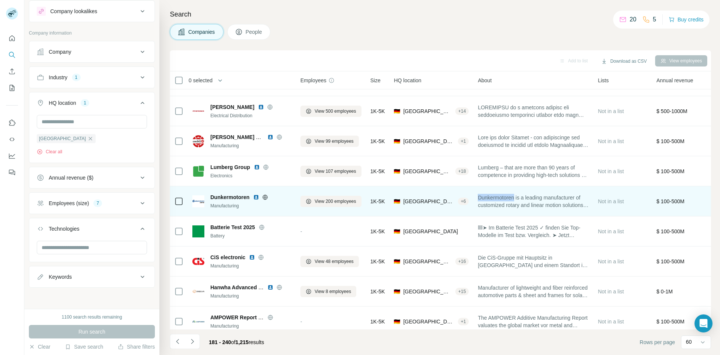
drag, startPoint x: 519, startPoint y: 197, endPoint x: 478, endPoint y: 197, distance: 41.3
click at [478, 197] on td "Dunkermotoren is a leading manufacturer of customized rotary and linear motion …" at bounding box center [533, 201] width 120 height 30
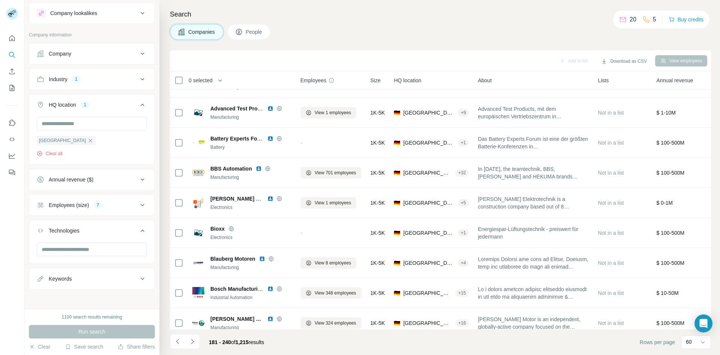
scroll to position [1035, 0]
